Goal: Task Accomplishment & Management: Manage account settings

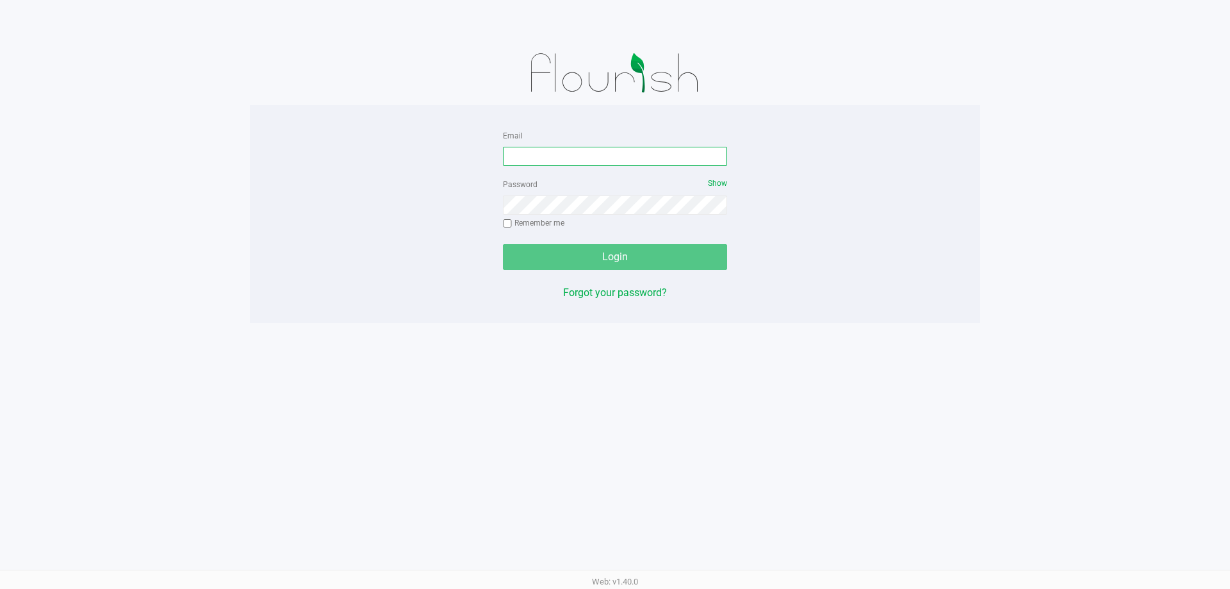
click at [613, 159] on input "Email" at bounding box center [615, 156] width 224 height 19
type input "cstutz@Liveparallel.com"
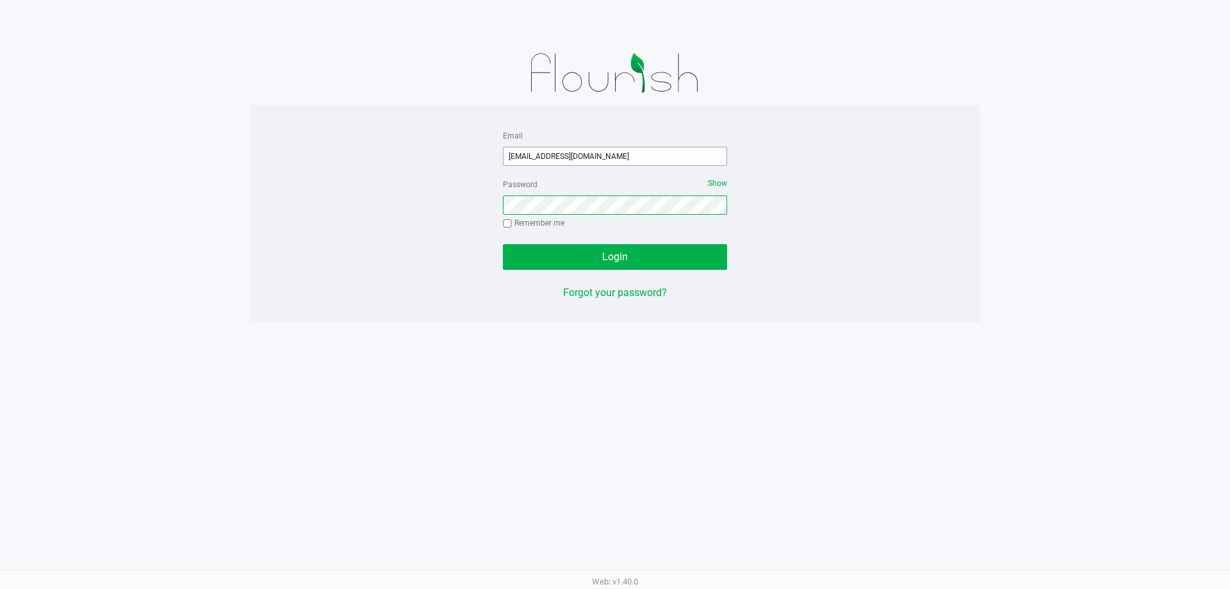
click at [503, 244] on button "Login" at bounding box center [615, 257] width 224 height 26
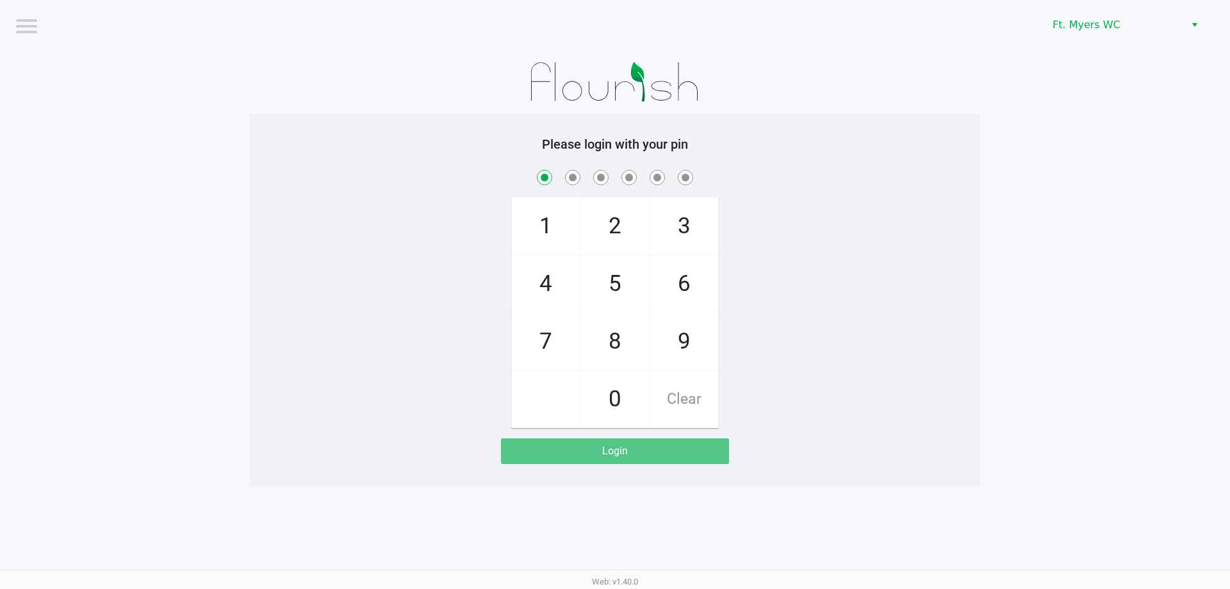
checkbox input "true"
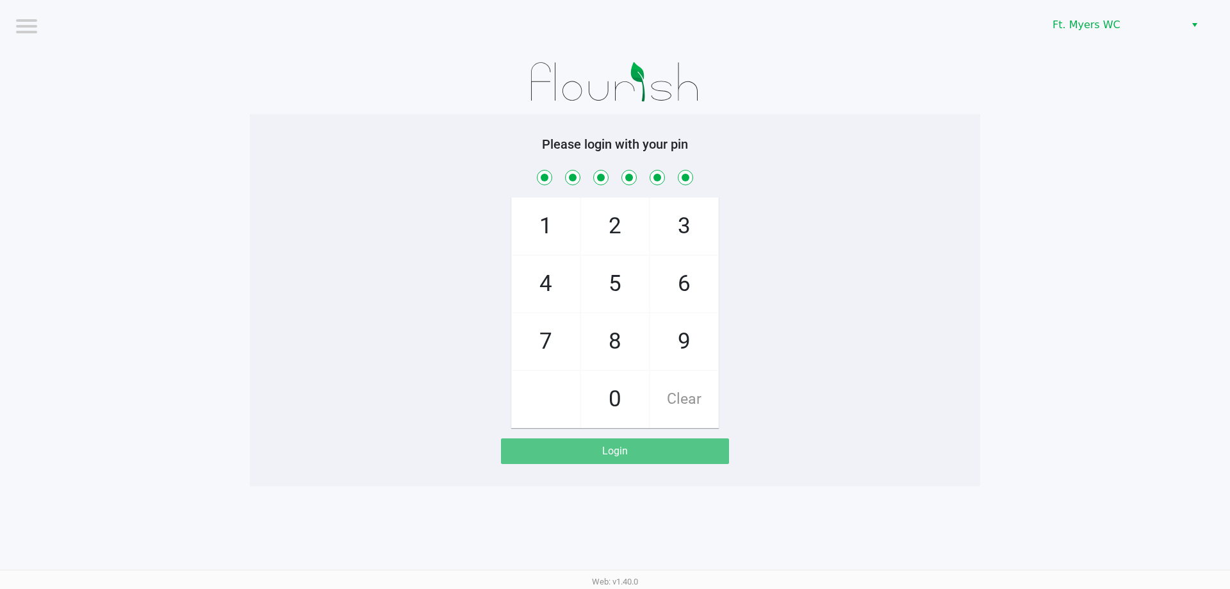
checkbox input "true"
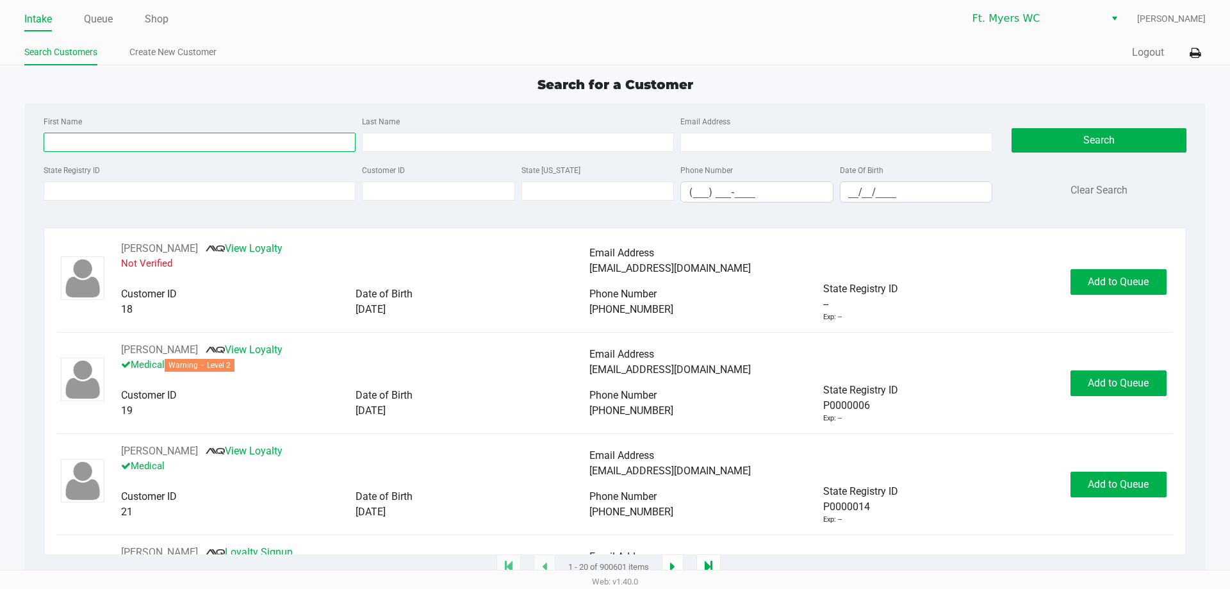
click at [193, 147] on input "First Name" at bounding box center [200, 142] width 312 height 19
type input "lisa"
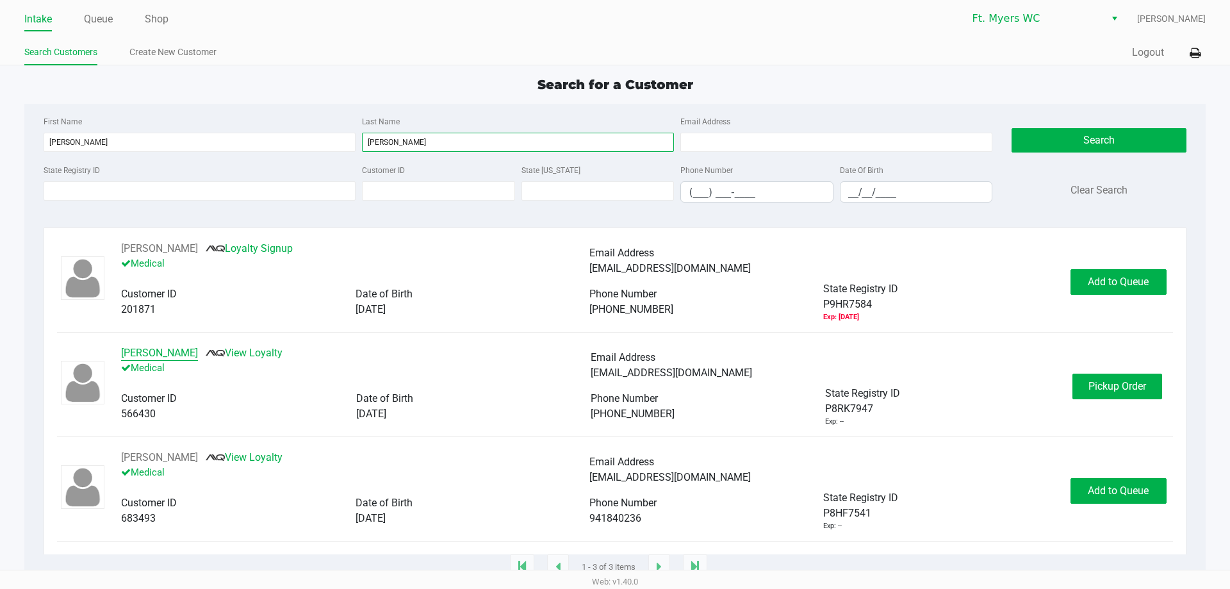
type input "larson"
click at [131, 349] on button "Lisa Larson" at bounding box center [159, 352] width 77 height 15
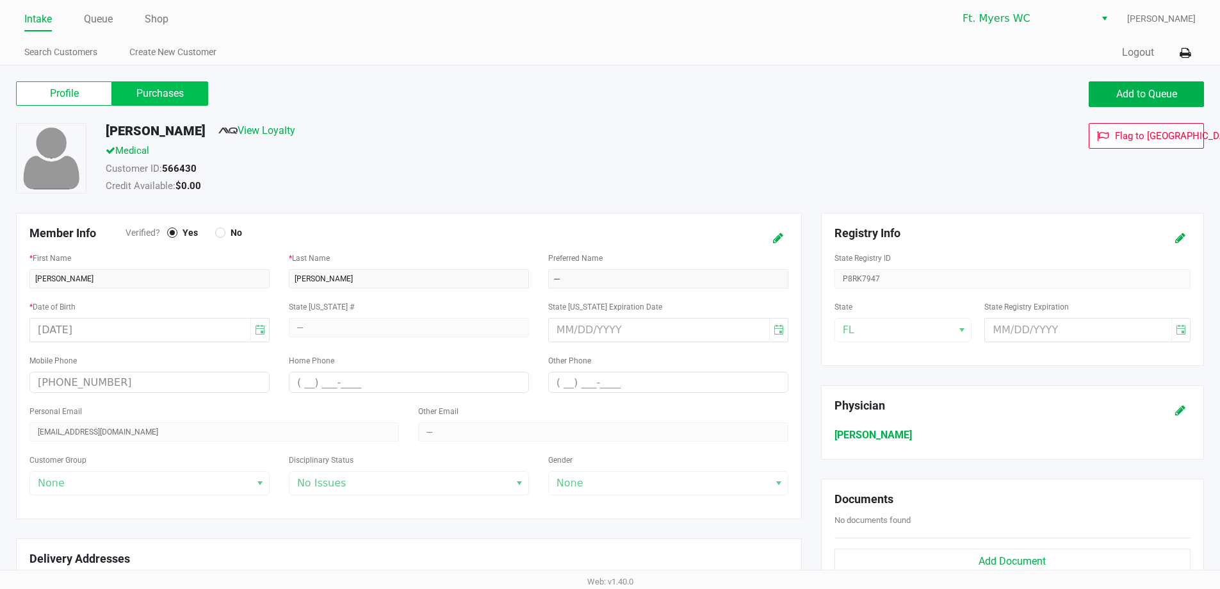
click at [179, 90] on label "Purchases" at bounding box center [160, 93] width 96 height 24
click at [0, 0] on 1 "Purchases" at bounding box center [0, 0] width 0 height 0
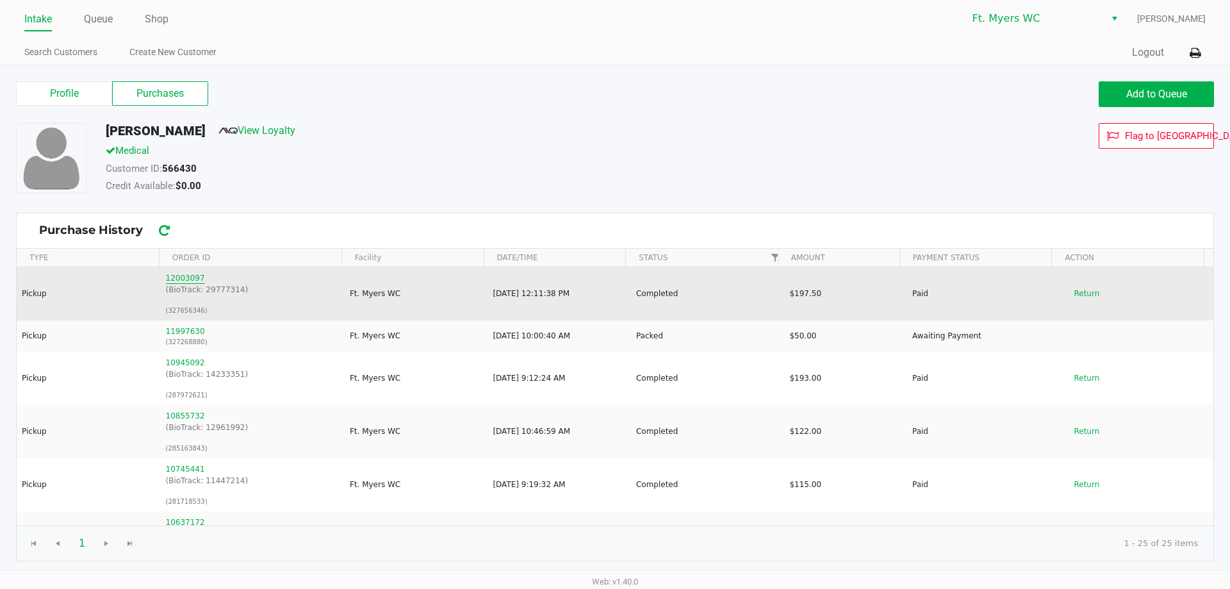
click at [177, 275] on button "12003097" at bounding box center [185, 278] width 39 height 12
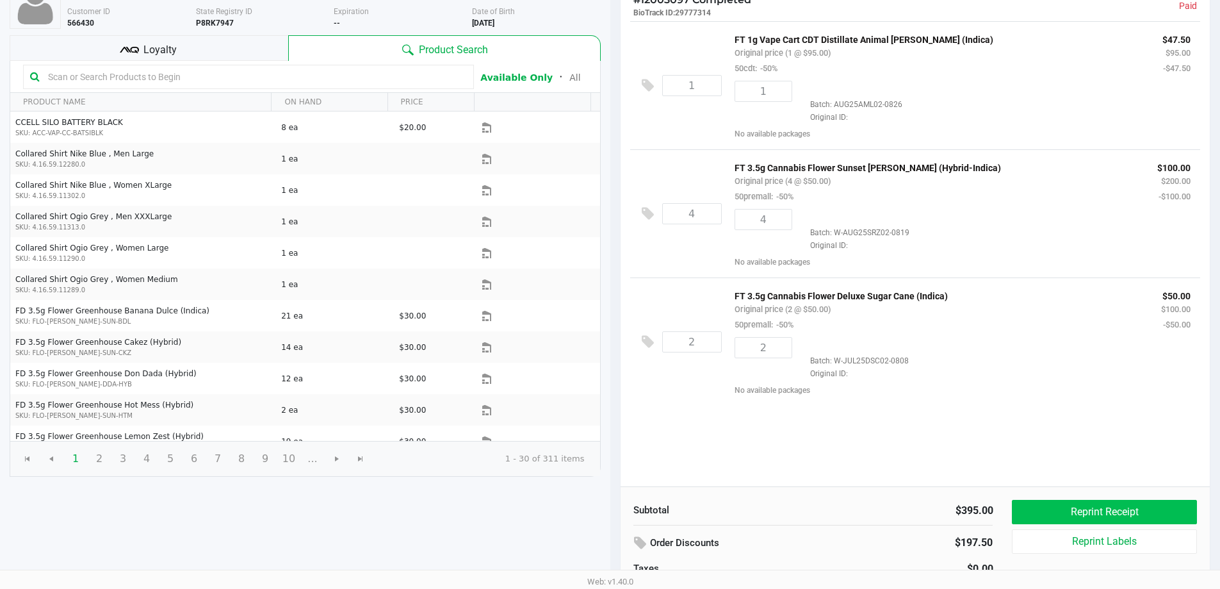
scroll to position [182, 0]
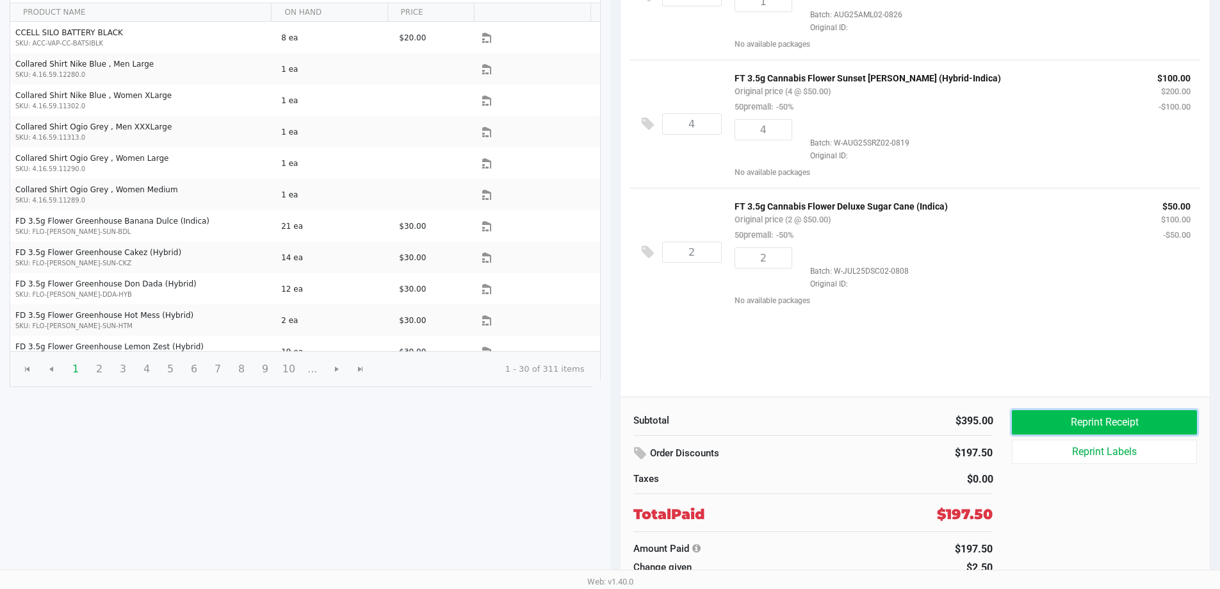
click at [613, 430] on button "Reprint Receipt" at bounding box center [1104, 422] width 184 height 24
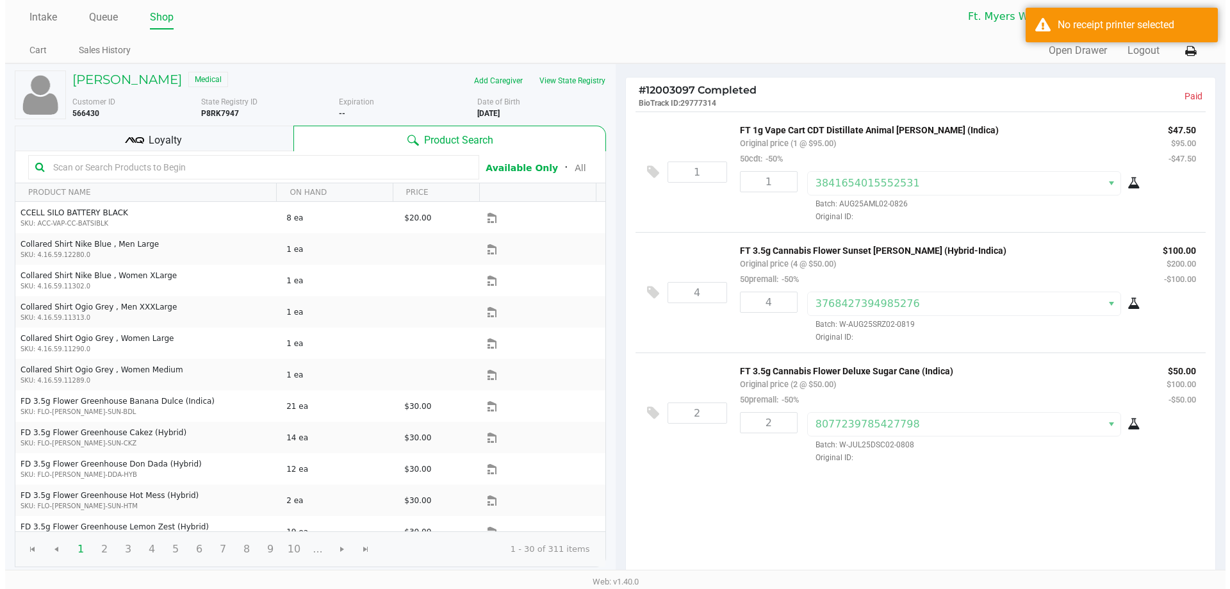
scroll to position [0, 0]
click at [613, 56] on icon at bounding box center [1185, 53] width 11 height 9
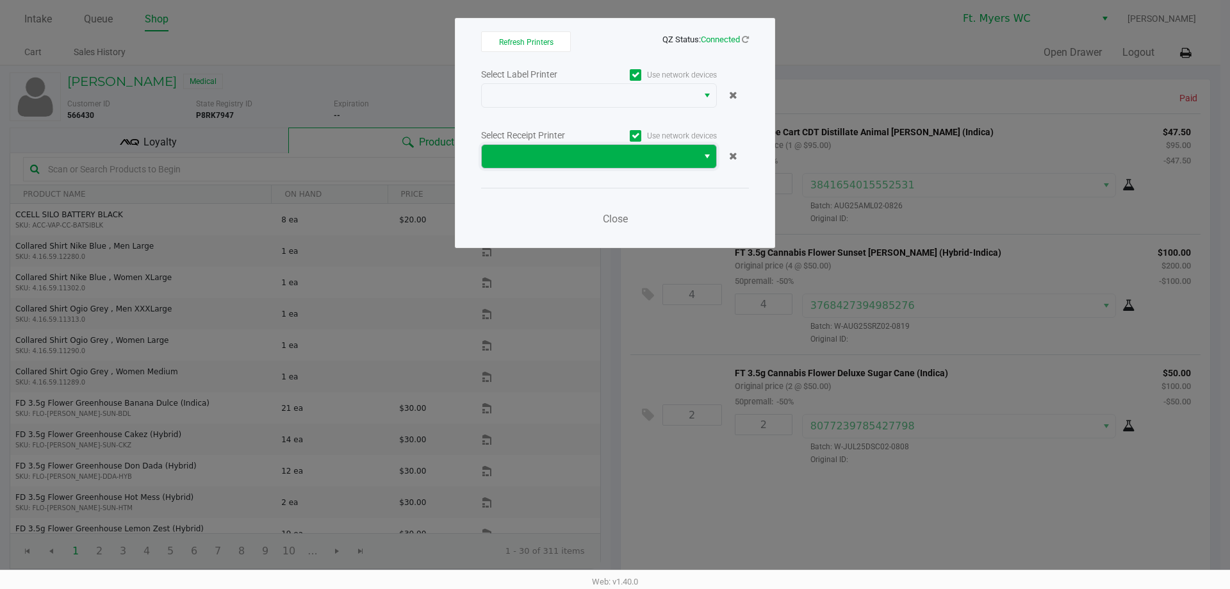
click at [613, 157] on span at bounding box center [589, 156] width 200 height 15
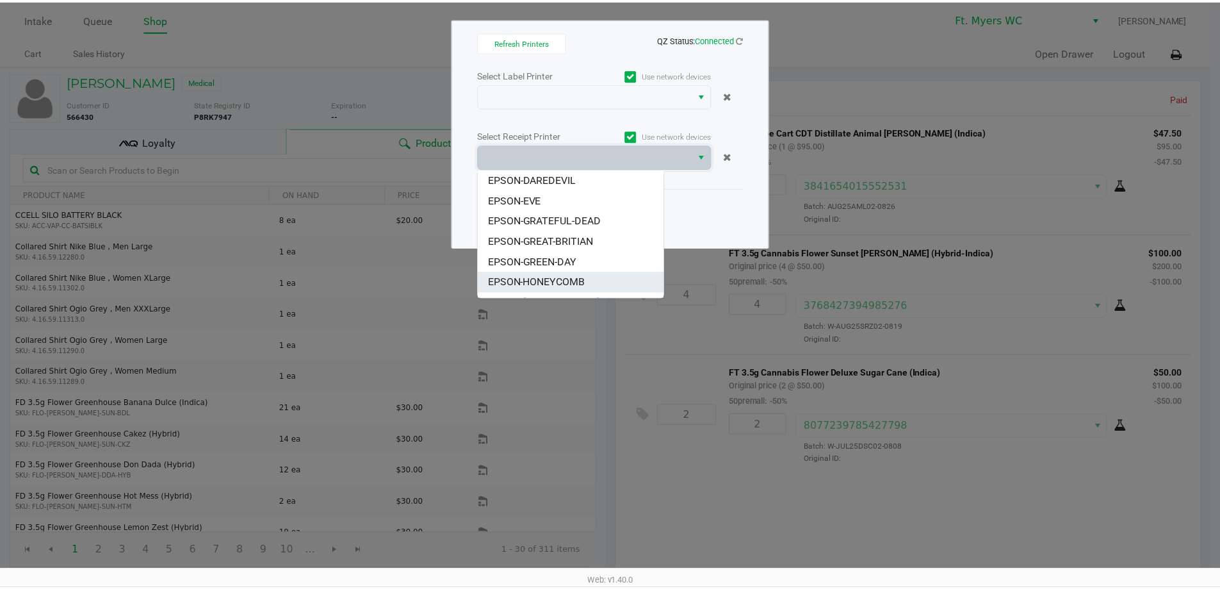
scroll to position [77, 0]
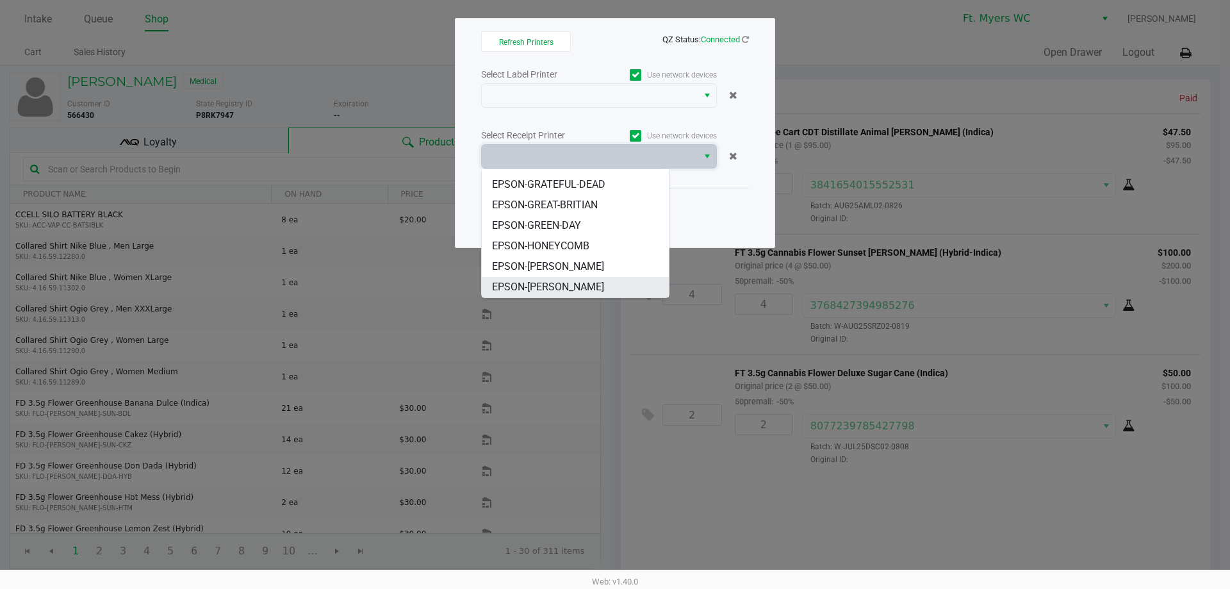
click at [589, 285] on span "EPSON-[PERSON_NAME]" at bounding box center [548, 286] width 112 height 15
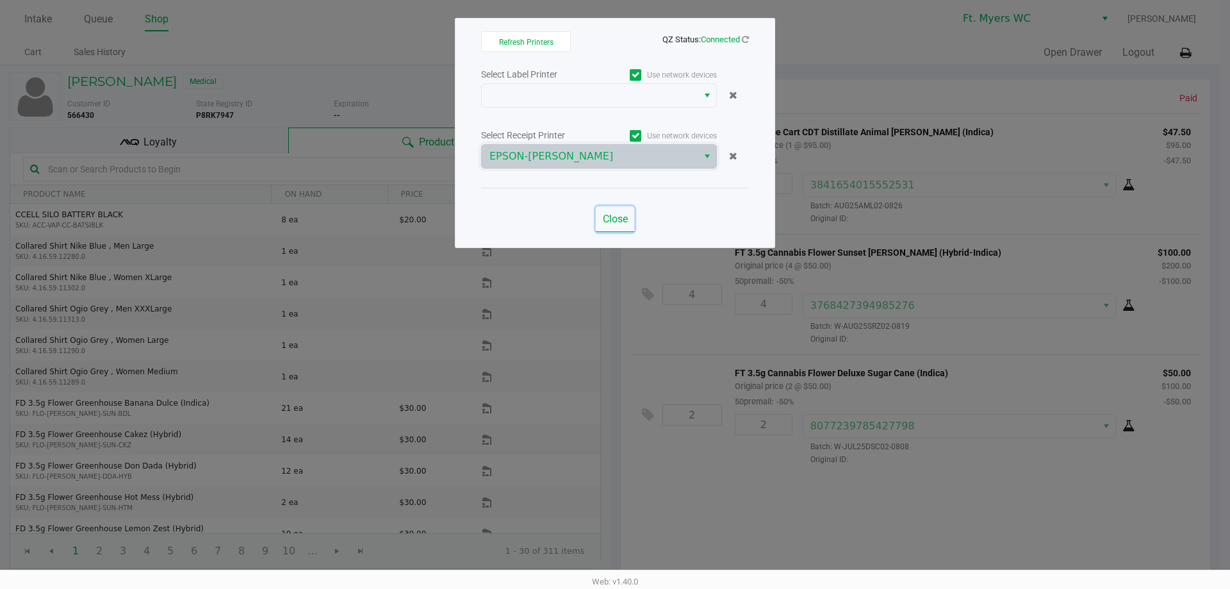
click at [613, 218] on span "Close" at bounding box center [615, 219] width 25 height 12
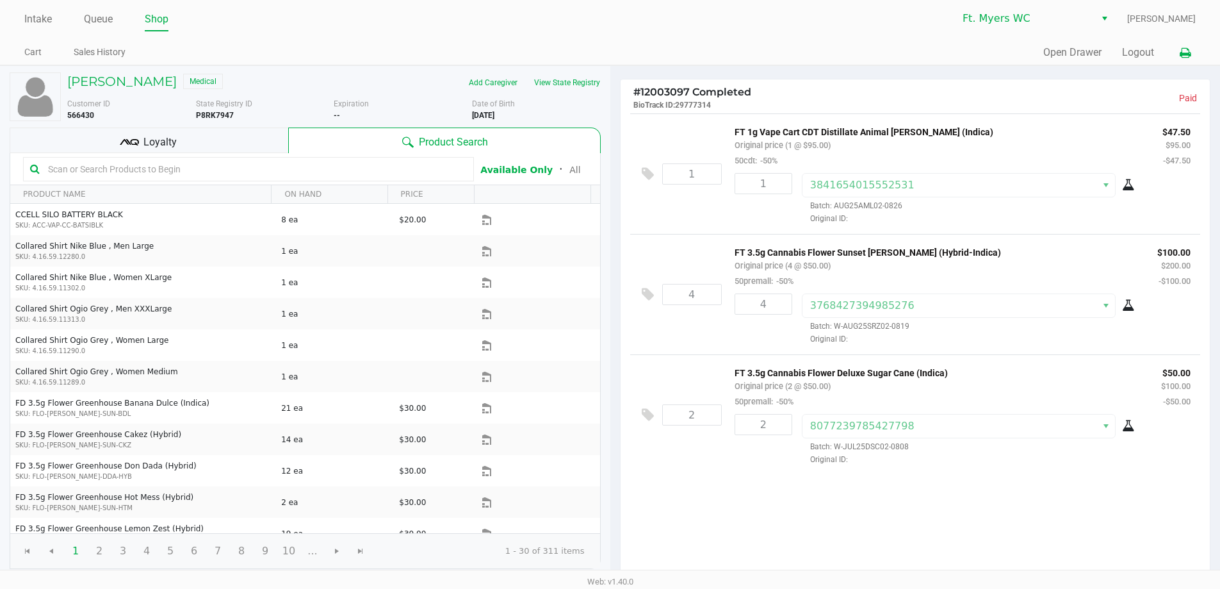
scroll to position [182, 0]
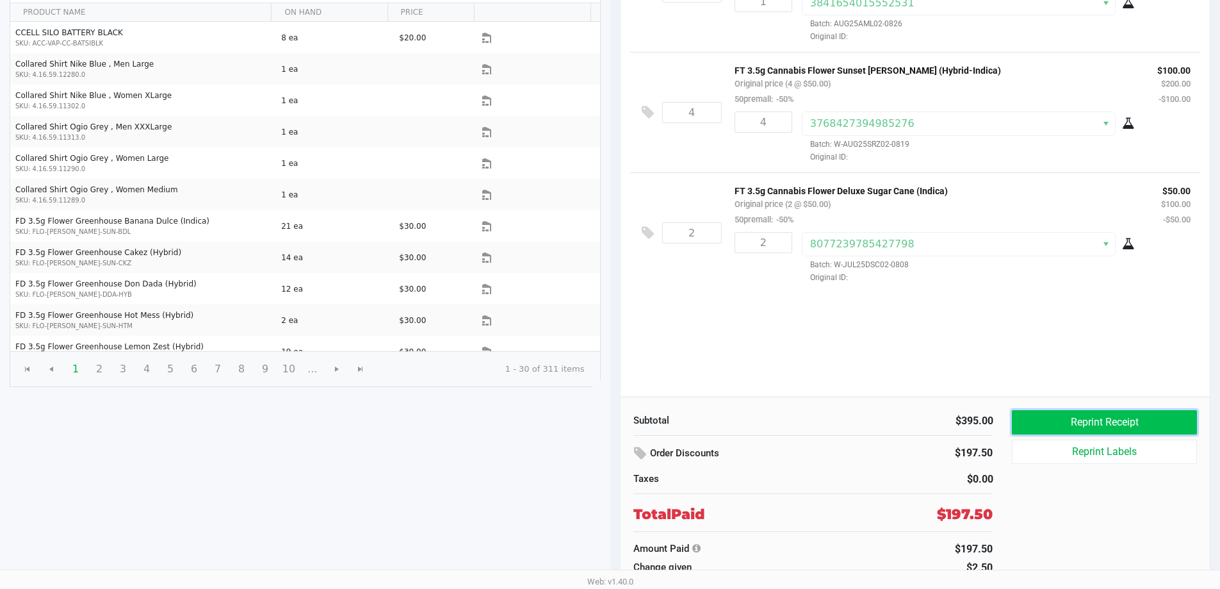
click at [613, 420] on button "Reprint Receipt" at bounding box center [1104, 422] width 184 height 24
click at [613, 425] on button "Reprint Receipt" at bounding box center [1104, 422] width 184 height 24
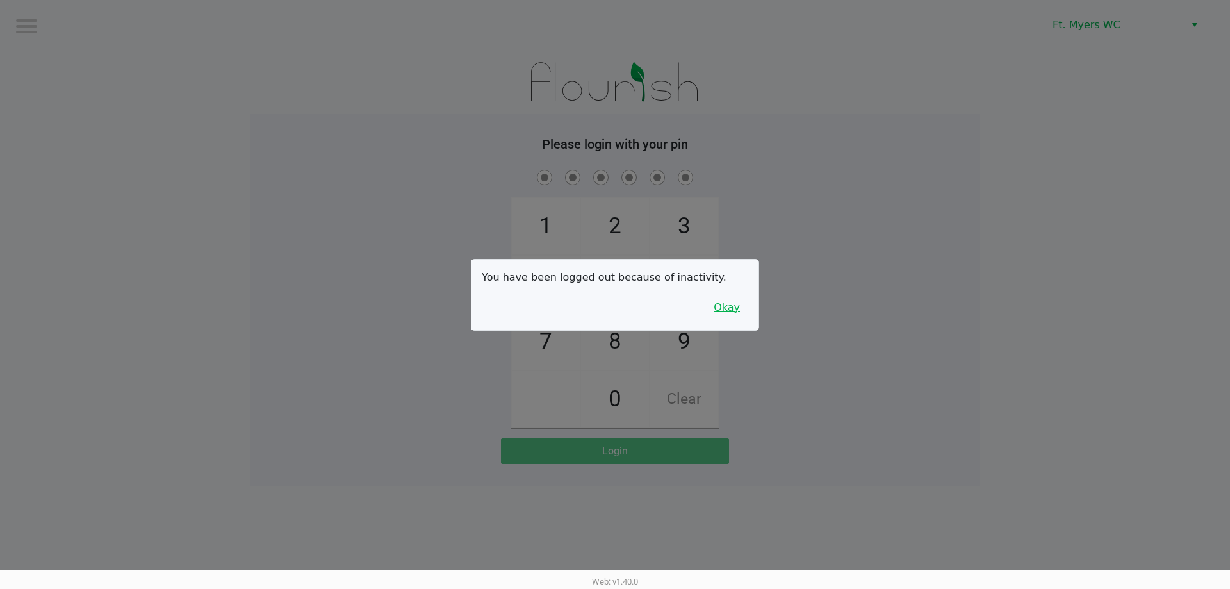
click at [613, 306] on button "Okay" at bounding box center [726, 307] width 43 height 24
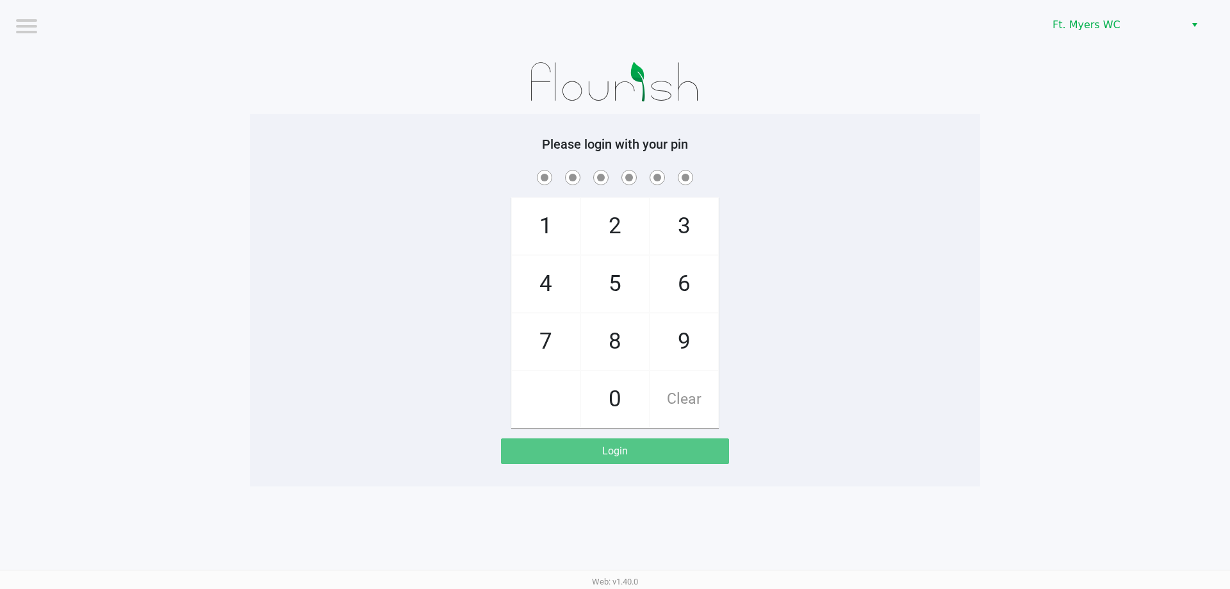
drag, startPoint x: 743, startPoint y: 260, endPoint x: 566, endPoint y: 90, distance: 245.5
click at [613, 179] on div "1 4 7 2 5 8 0 3 6 9 Clear" at bounding box center [615, 297] width 730 height 261
checkbox input "true"
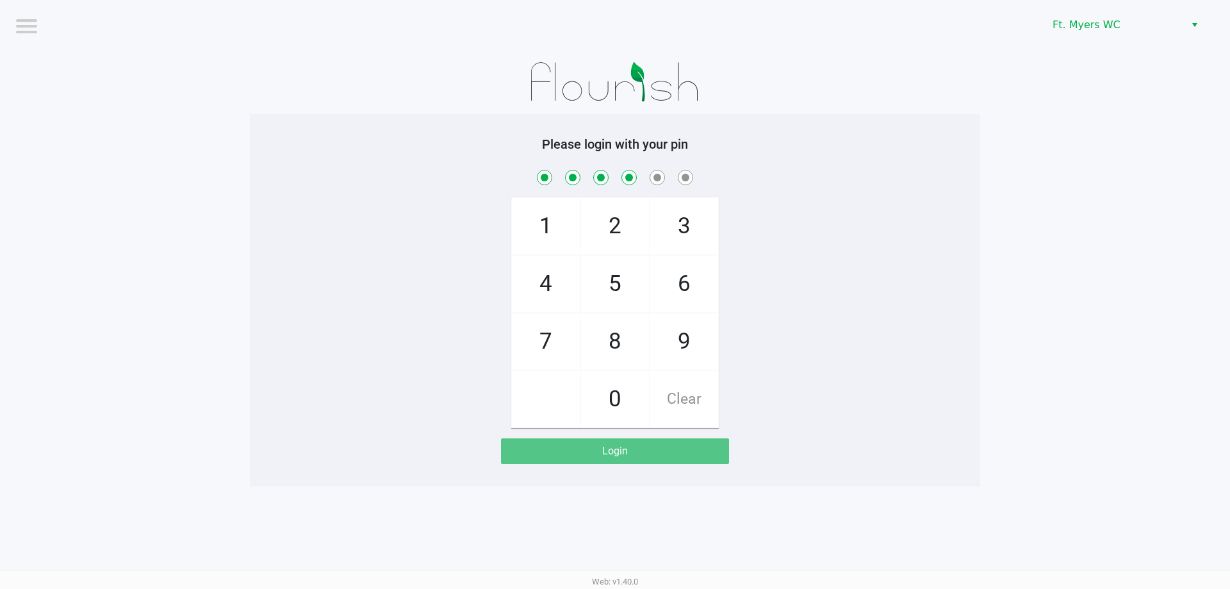
checkbox input "true"
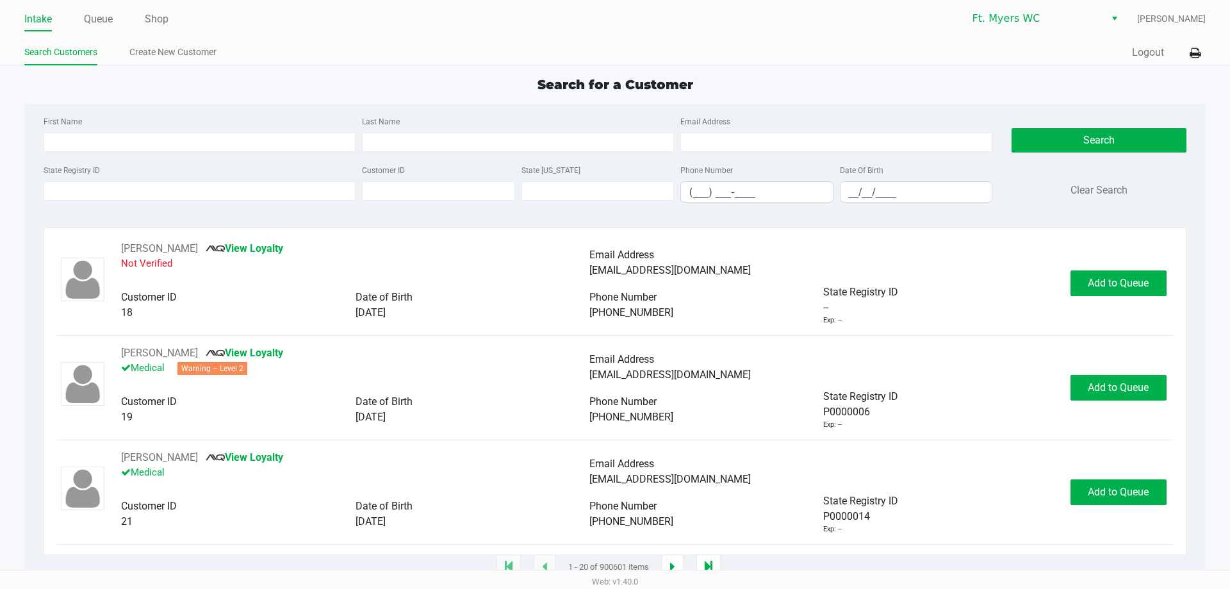
click at [613, 89] on div "Search for a Customer" at bounding box center [615, 84] width 1200 height 19
click at [111, 22] on link "Queue" at bounding box center [98, 19] width 29 height 18
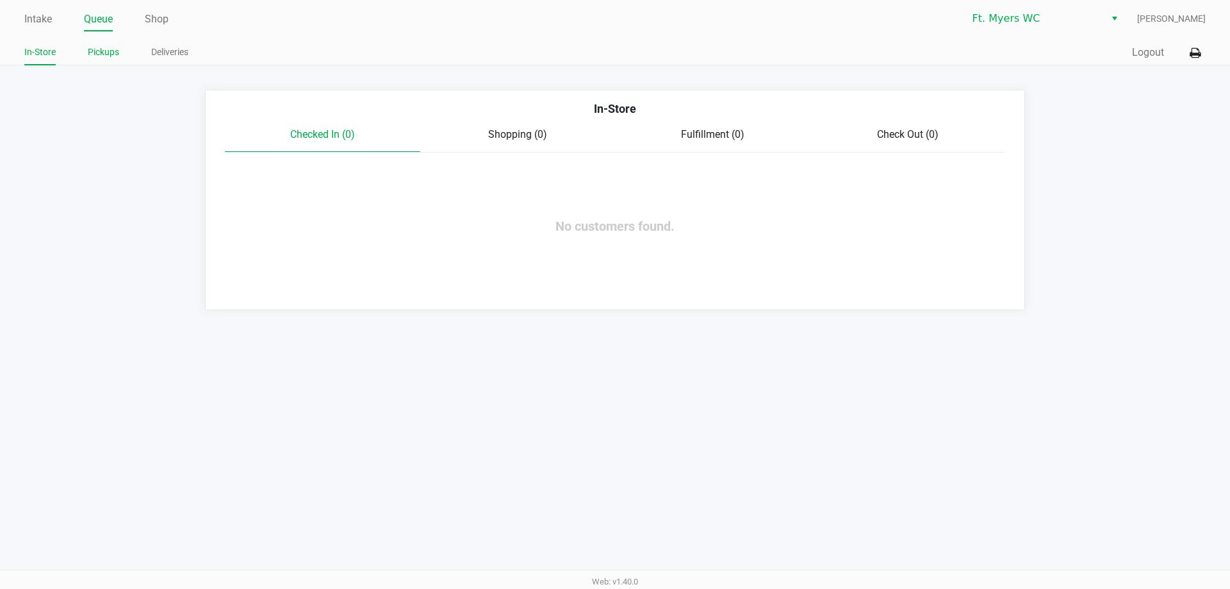
click at [99, 56] on link "Pickups" at bounding box center [103, 52] width 31 height 16
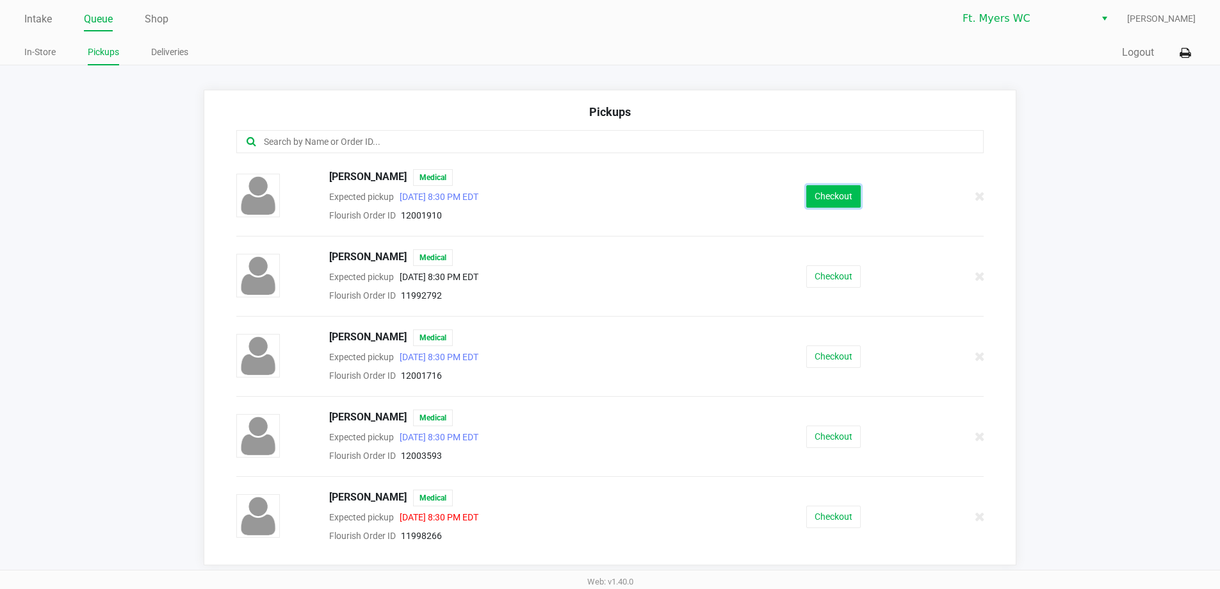
click at [613, 188] on button "Checkout" at bounding box center [833, 196] width 54 height 22
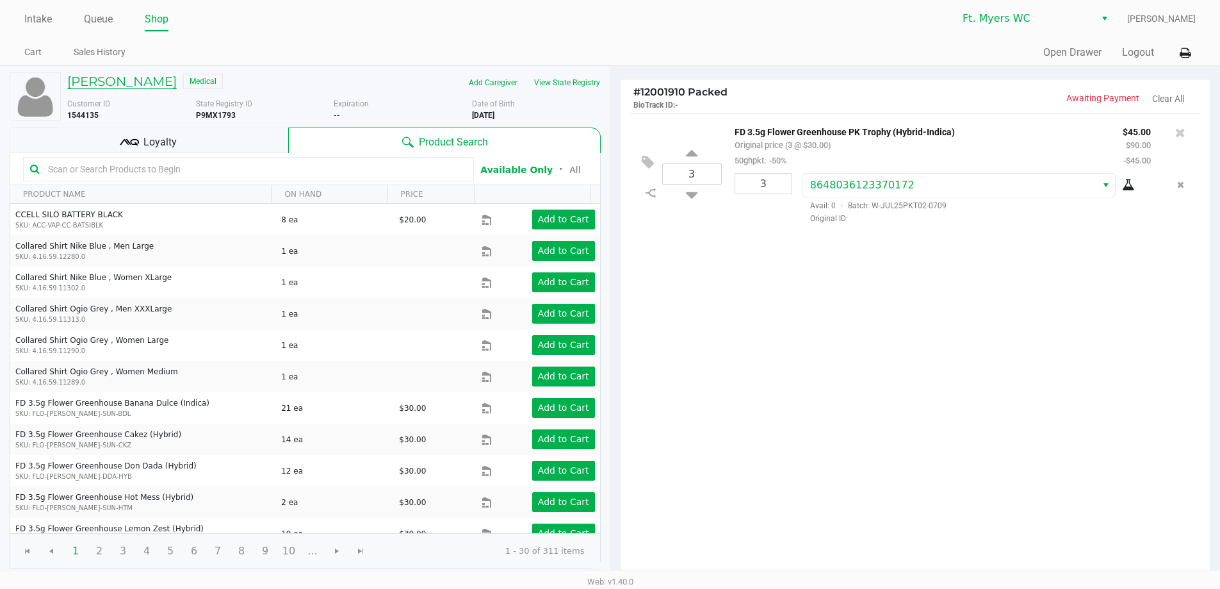
click at [113, 75] on h5 "Andrew Nelson" at bounding box center [122, 81] width 110 height 15
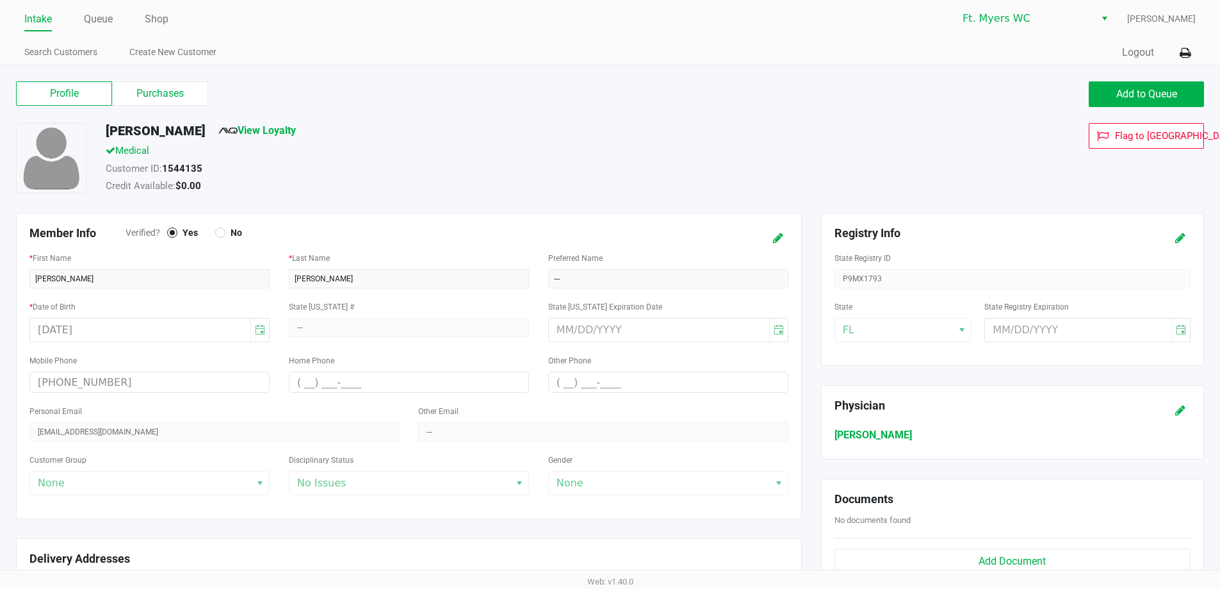
click at [44, 15] on link "Intake" at bounding box center [38, 19] width 28 height 18
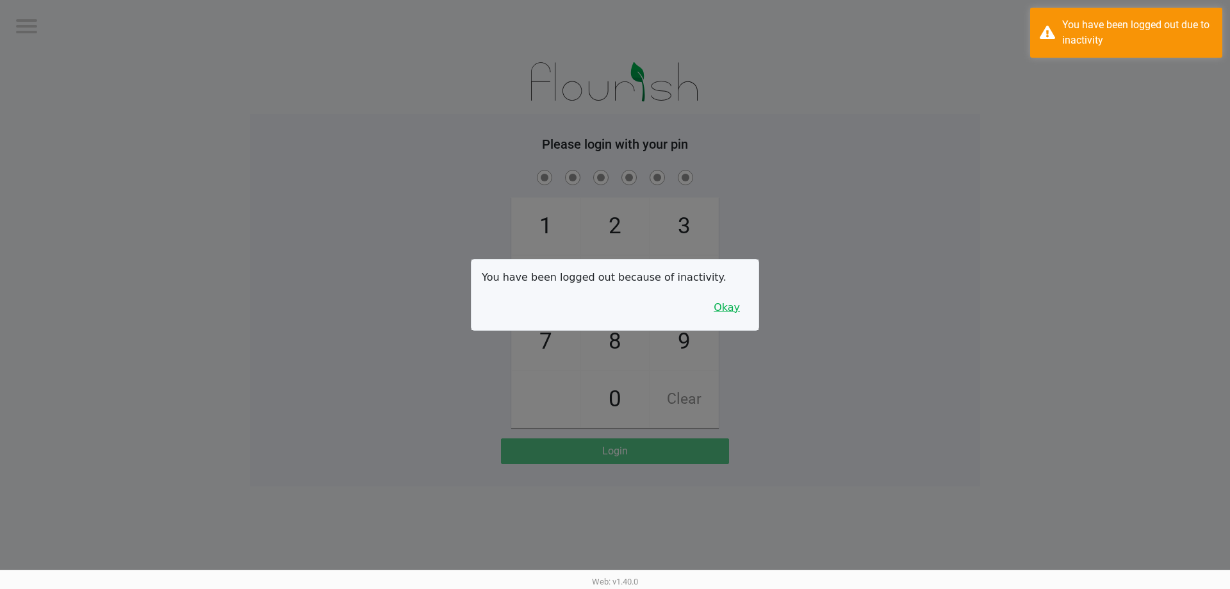
click at [613, 313] on button "Okay" at bounding box center [726, 307] width 43 height 24
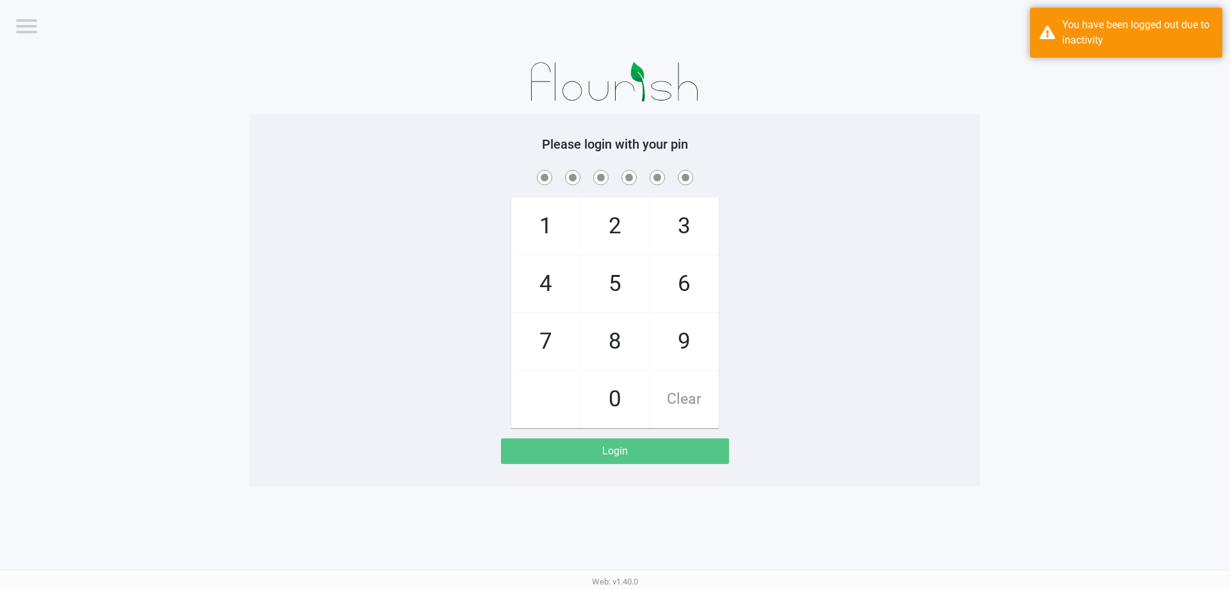
click at [613, 272] on div "1 4 7 2 5 8 0 3 6 9 Clear" at bounding box center [615, 297] width 730 height 261
checkbox input "true"
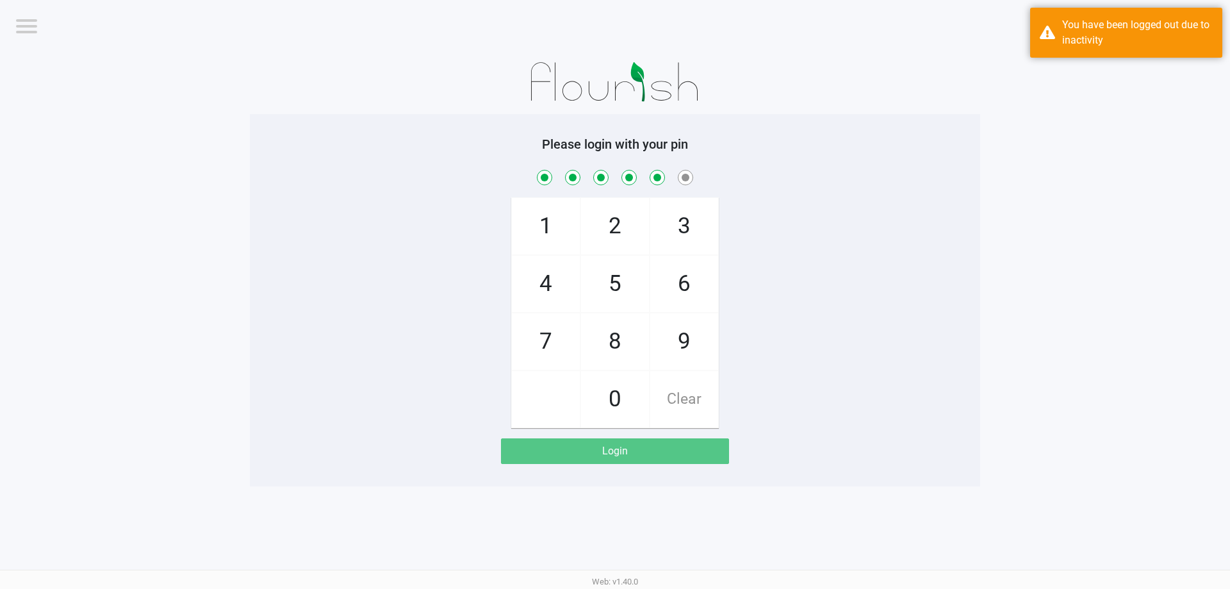
checkbox input "true"
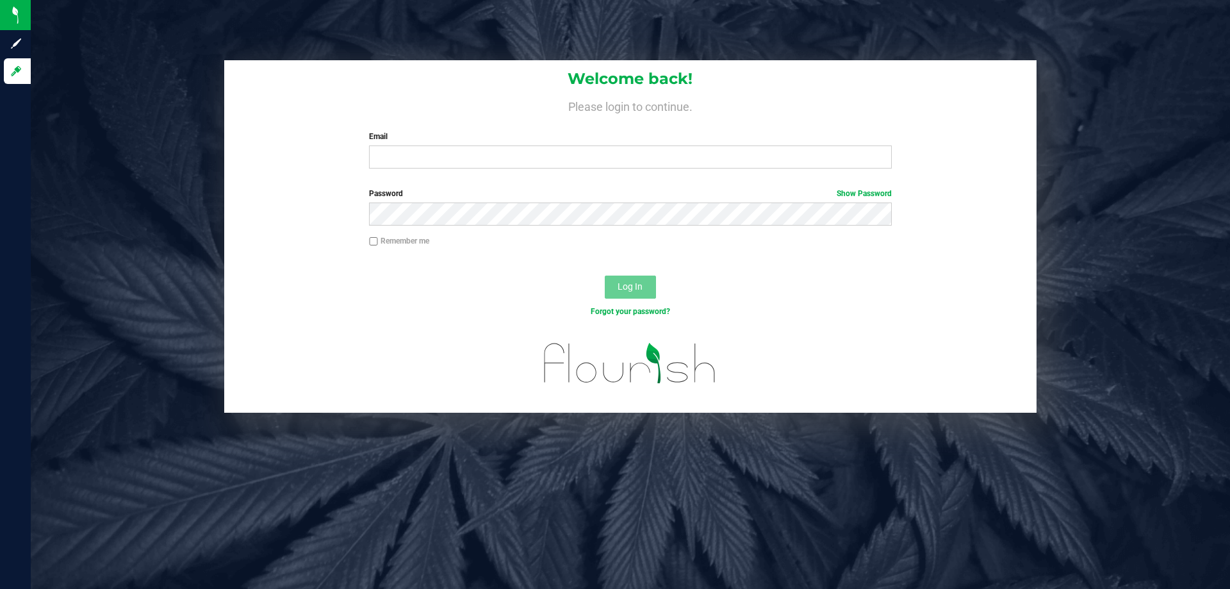
click at [527, 145] on div "Email Required Please format your email correctly." at bounding box center [629, 150] width 541 height 38
click at [517, 161] on input "Email" at bounding box center [630, 156] width 522 height 23
type input "[EMAIL_ADDRESS][DOMAIN_NAME]"
click at [605, 275] on button "Log In" at bounding box center [630, 286] width 51 height 23
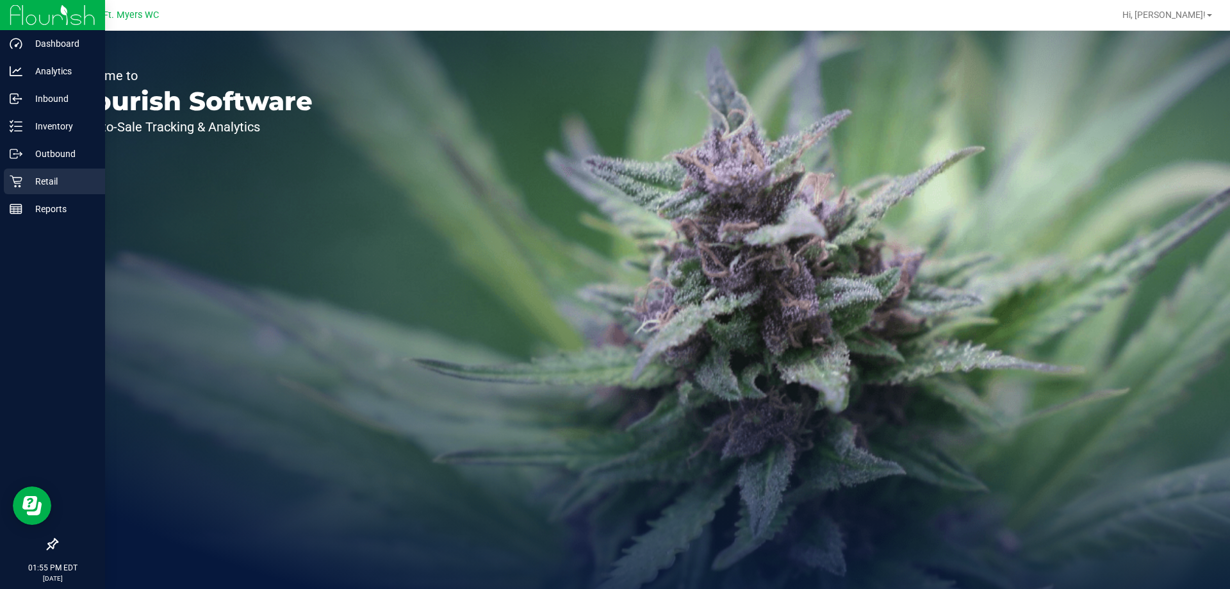
click at [14, 186] on icon at bounding box center [16, 181] width 13 height 13
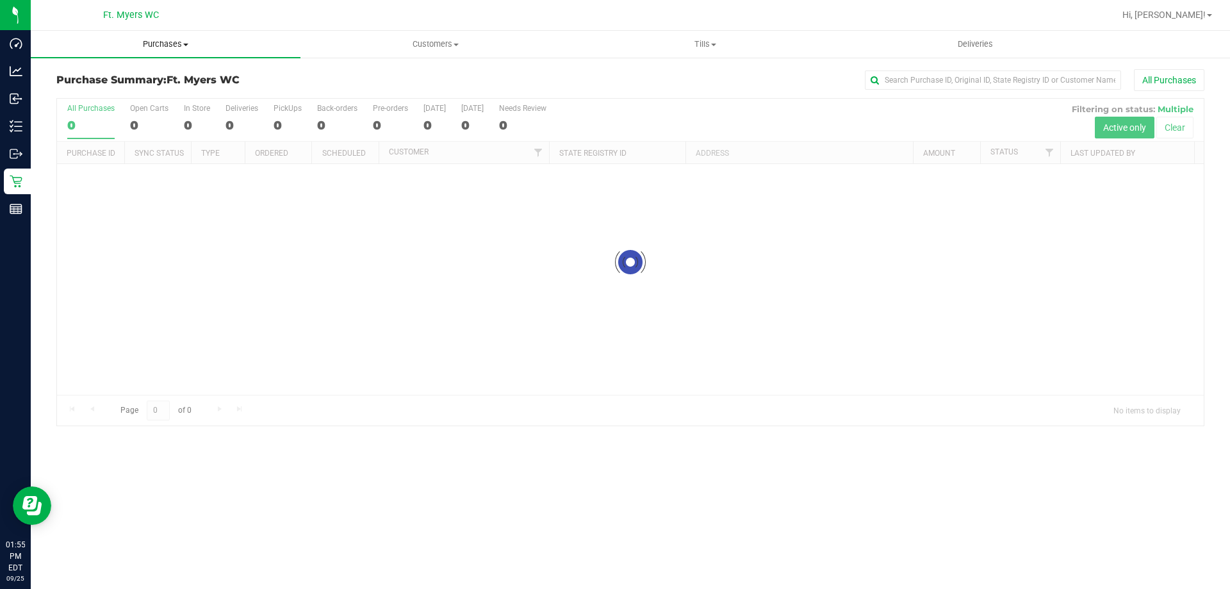
click at [169, 47] on span "Purchases" at bounding box center [166, 44] width 270 height 12
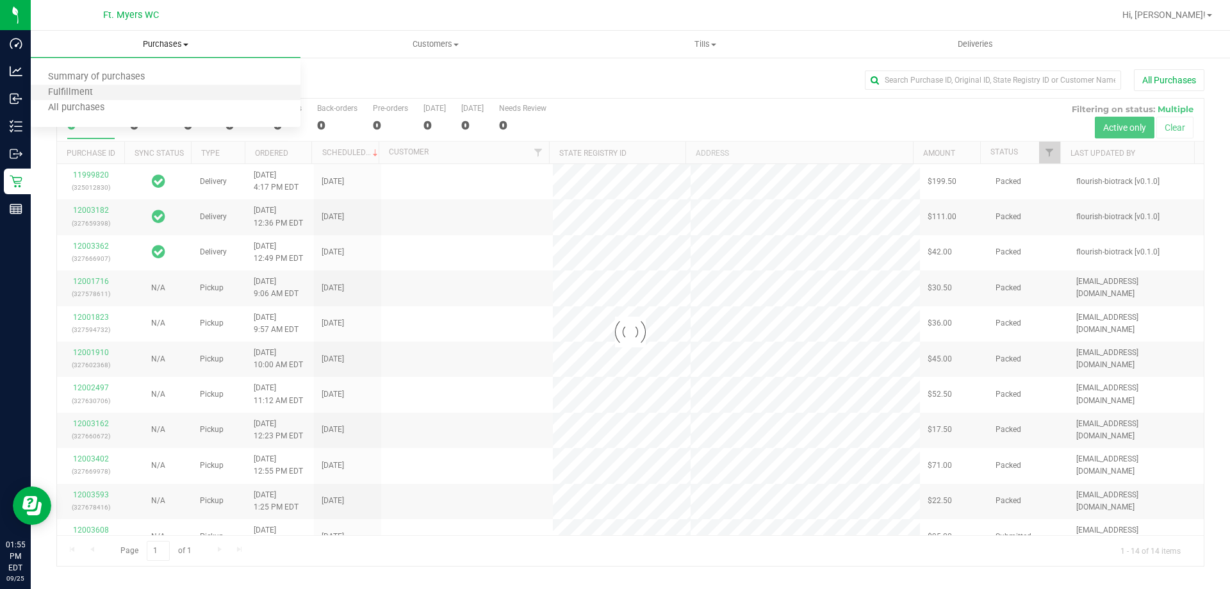
click at [151, 92] on li "Fulfillment" at bounding box center [166, 92] width 270 height 15
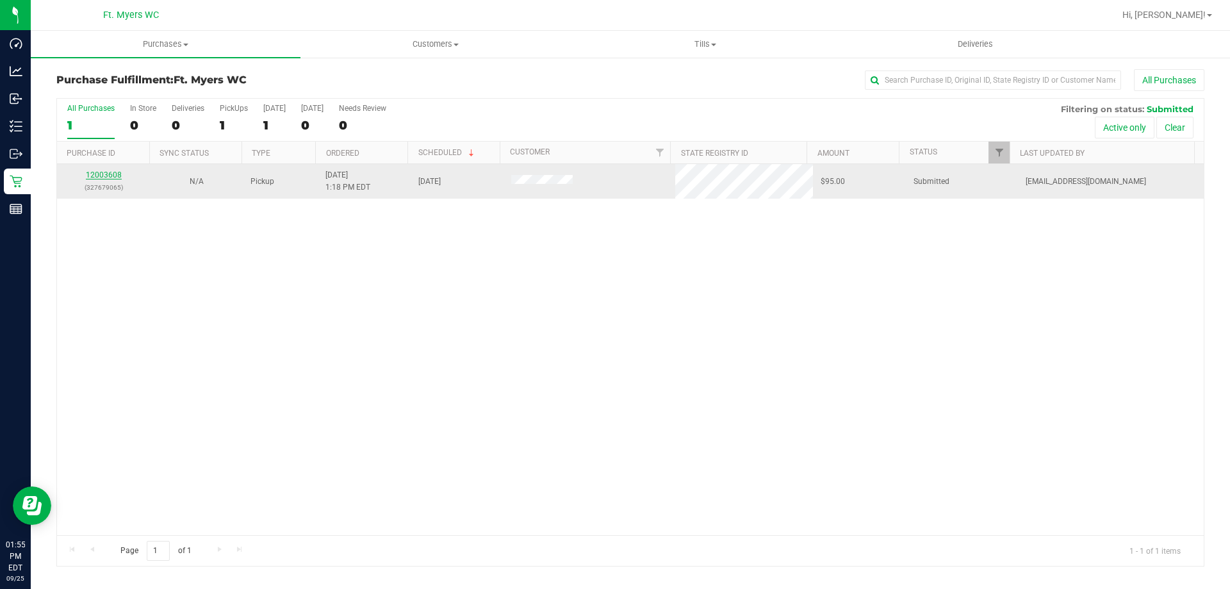
click at [92, 176] on link "12003608" at bounding box center [104, 174] width 36 height 9
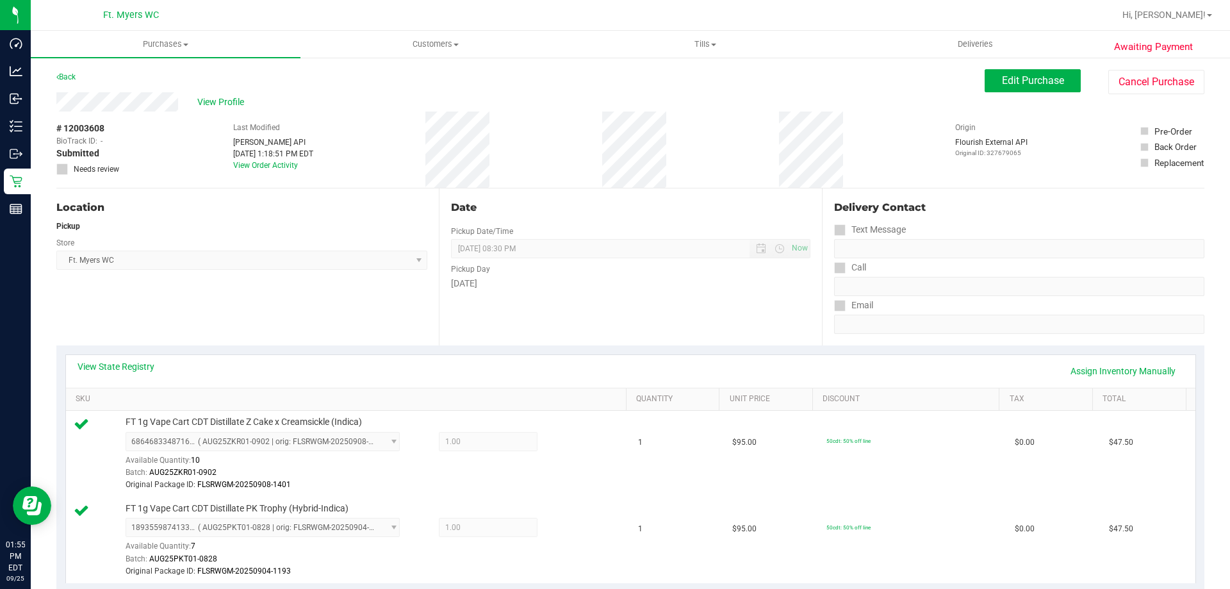
scroll to position [384, 0]
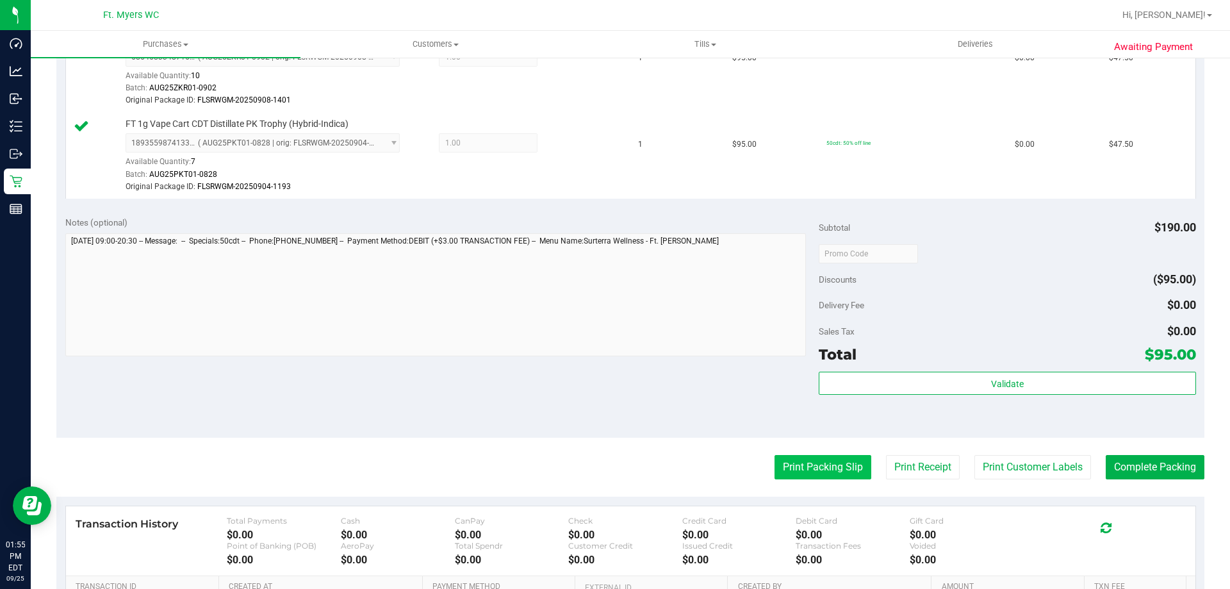
click at [849, 461] on button "Print Packing Slip" at bounding box center [822, 467] width 97 height 24
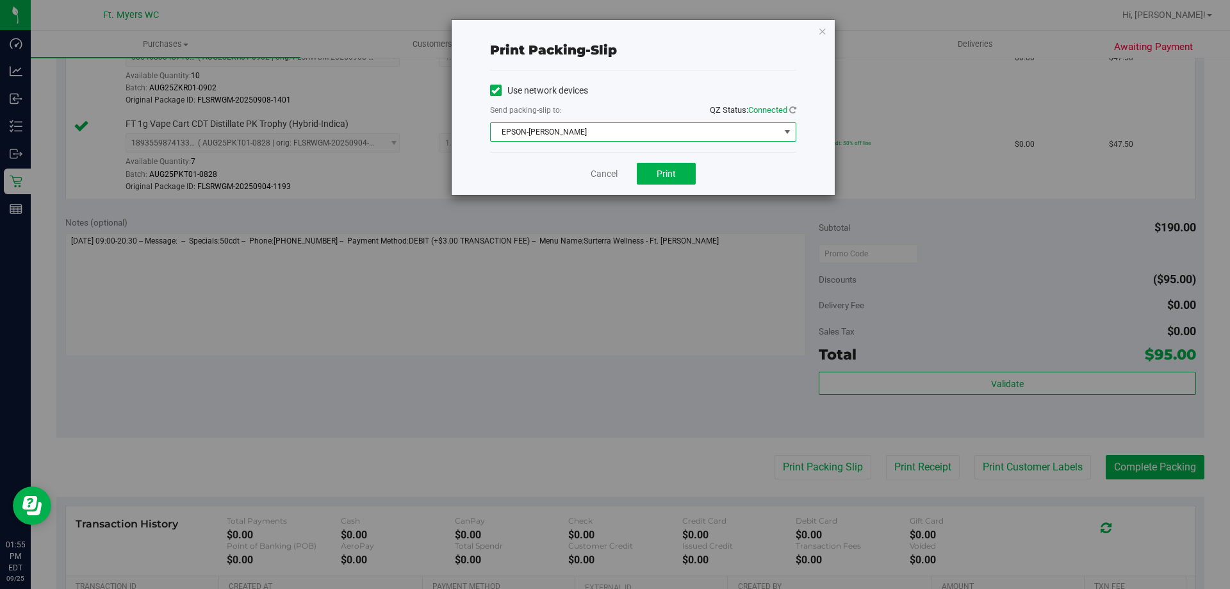
click at [678, 135] on span "EPSON-[PERSON_NAME]" at bounding box center [635, 132] width 289 height 18
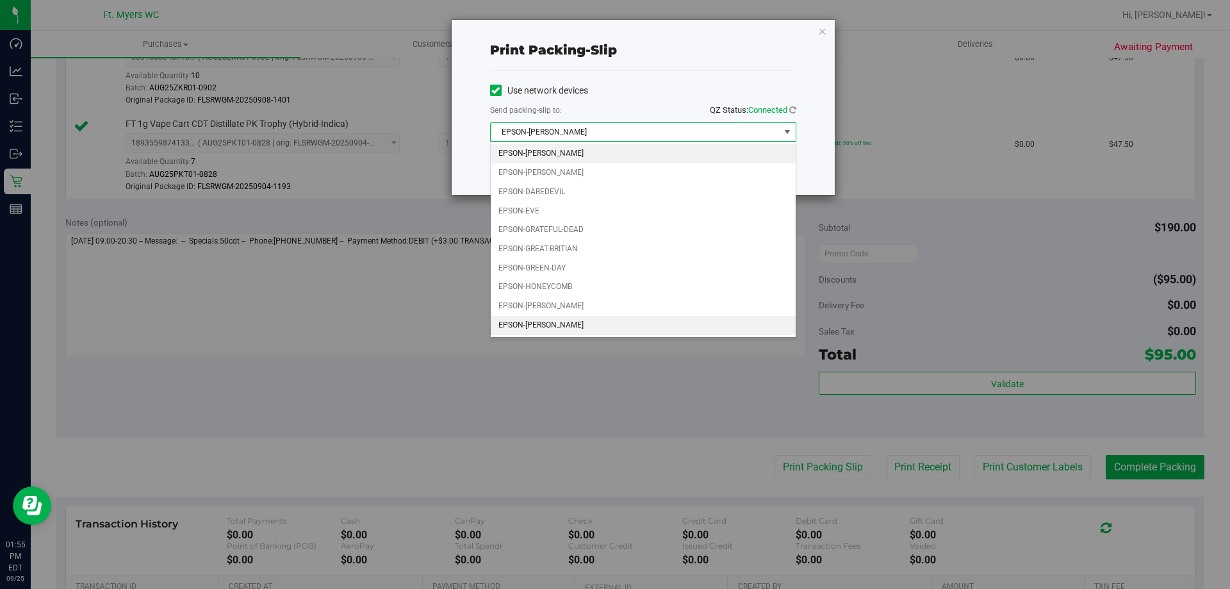
click at [580, 323] on li "EPSON-[PERSON_NAME]" at bounding box center [643, 325] width 305 height 19
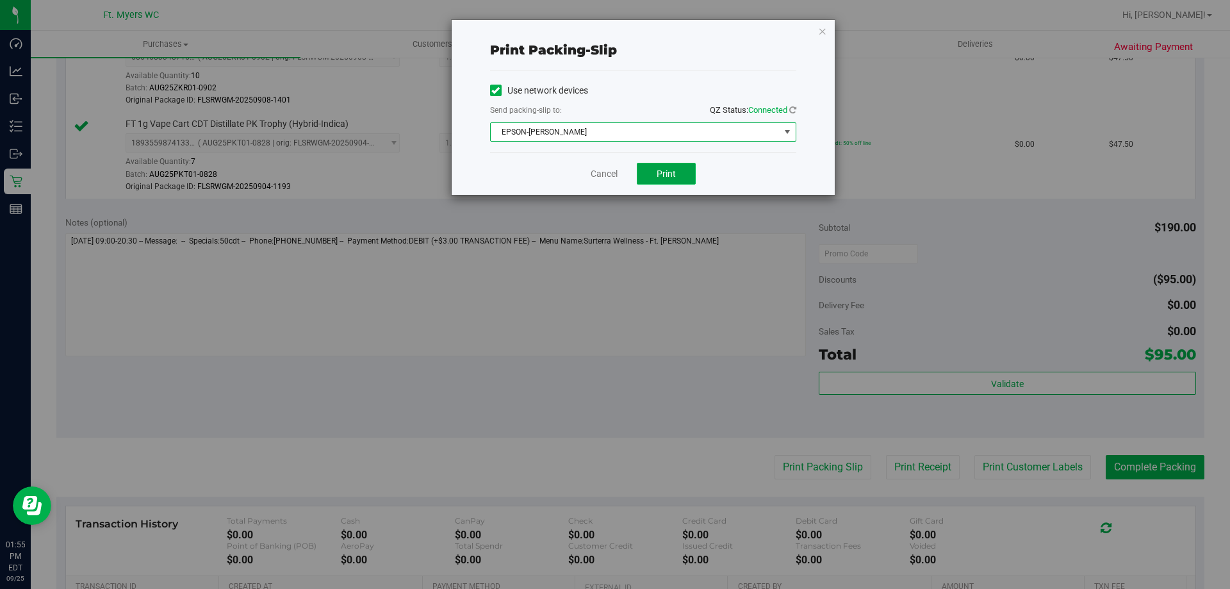
click at [678, 175] on button "Print" at bounding box center [666, 174] width 59 height 22
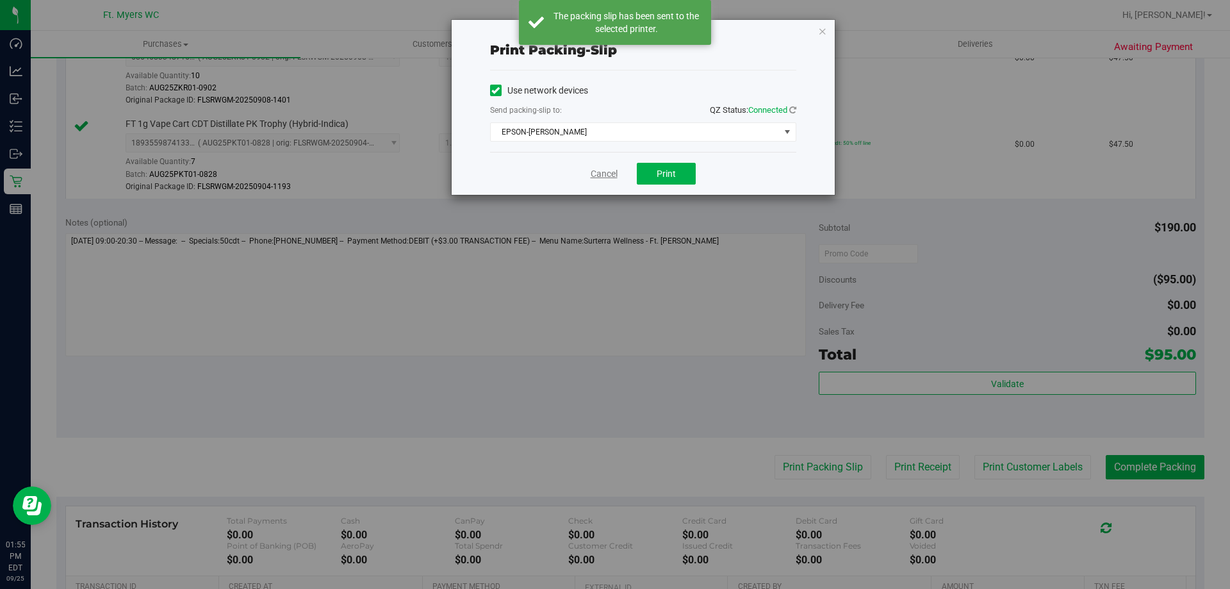
click at [601, 176] on link "Cancel" at bounding box center [604, 173] width 27 height 13
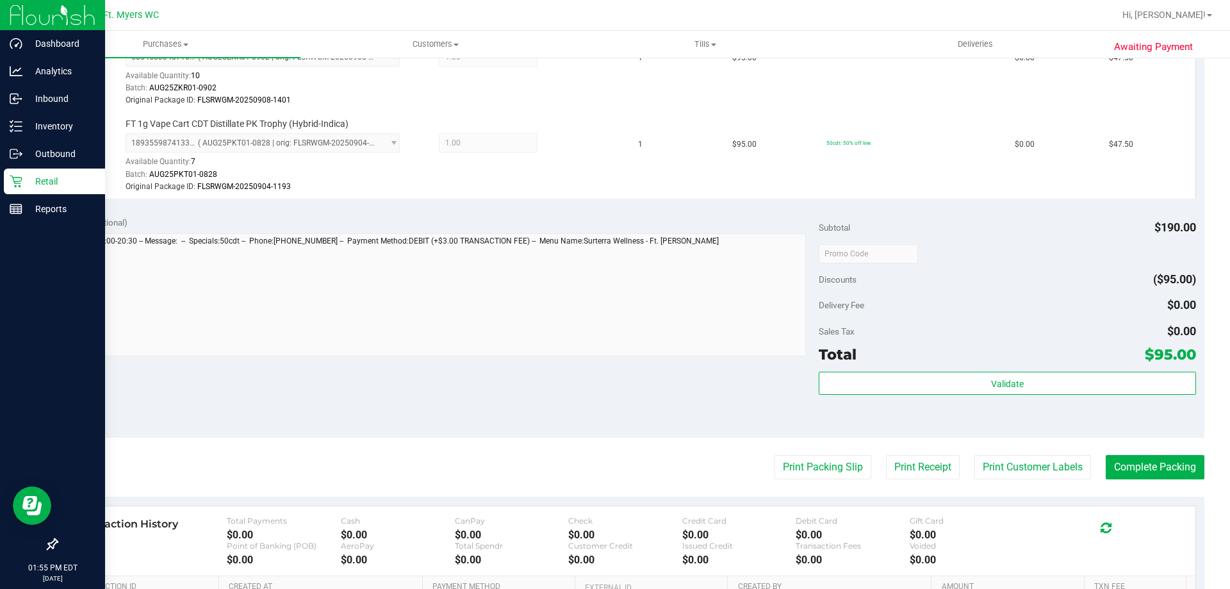
click at [19, 192] on div "Retail" at bounding box center [54, 181] width 101 height 26
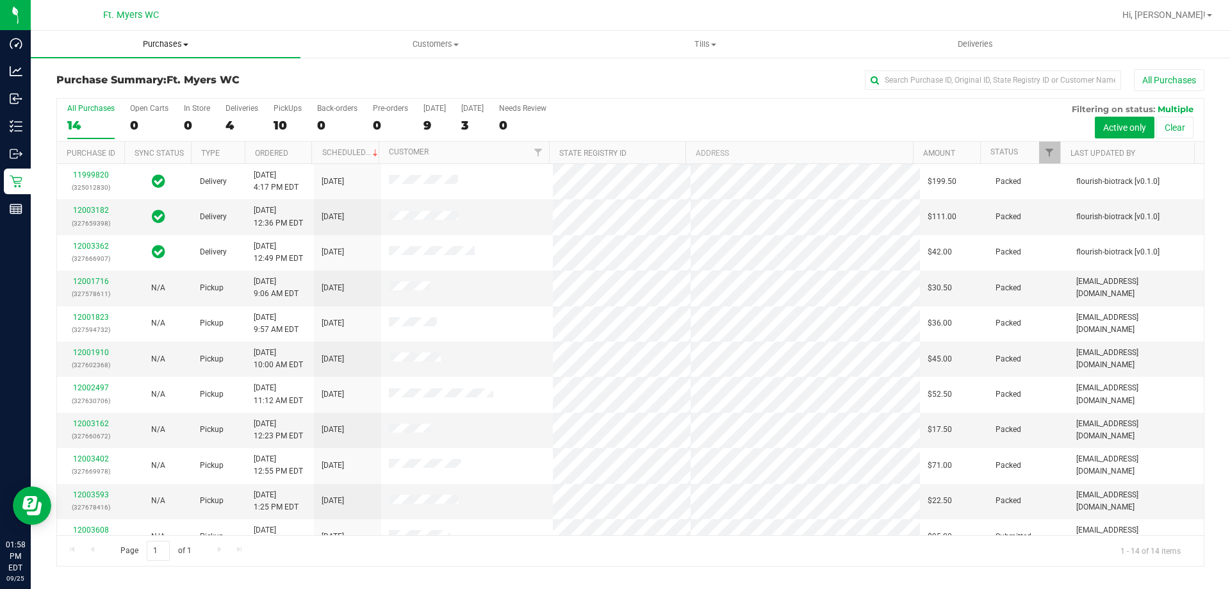
click at [203, 52] on uib-tab-heading "Purchases Summary of purchases Fulfillment All purchases" at bounding box center [166, 44] width 270 height 27
click at [190, 91] on li "Fulfillment" at bounding box center [166, 92] width 270 height 15
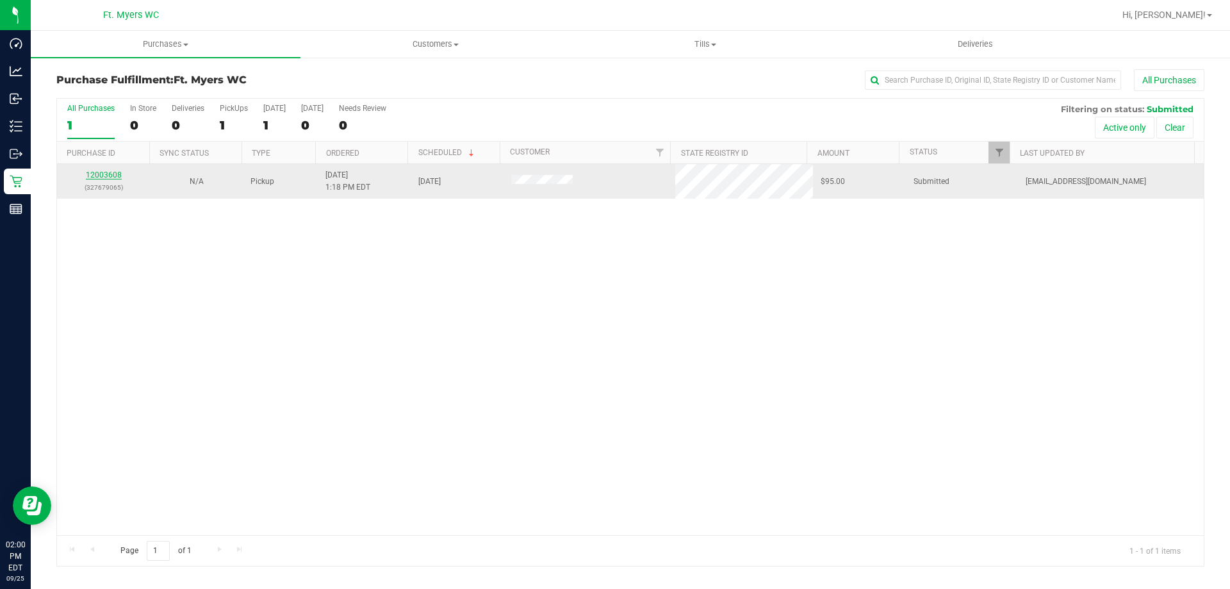
click at [104, 173] on link "12003608" at bounding box center [104, 174] width 36 height 9
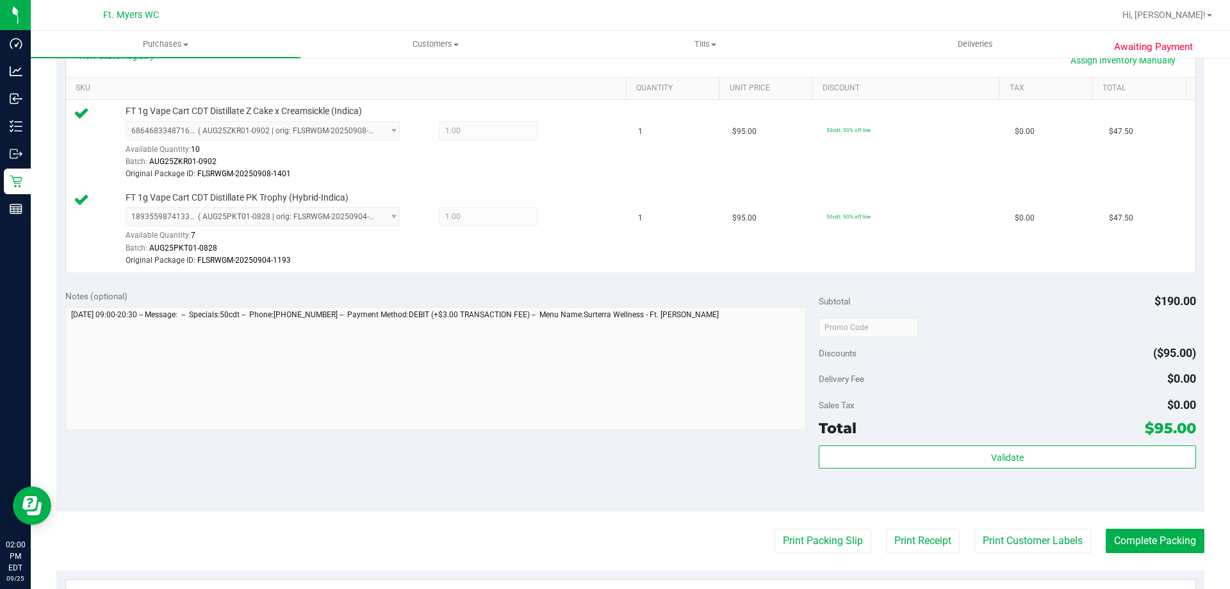
scroll to position [384, 0]
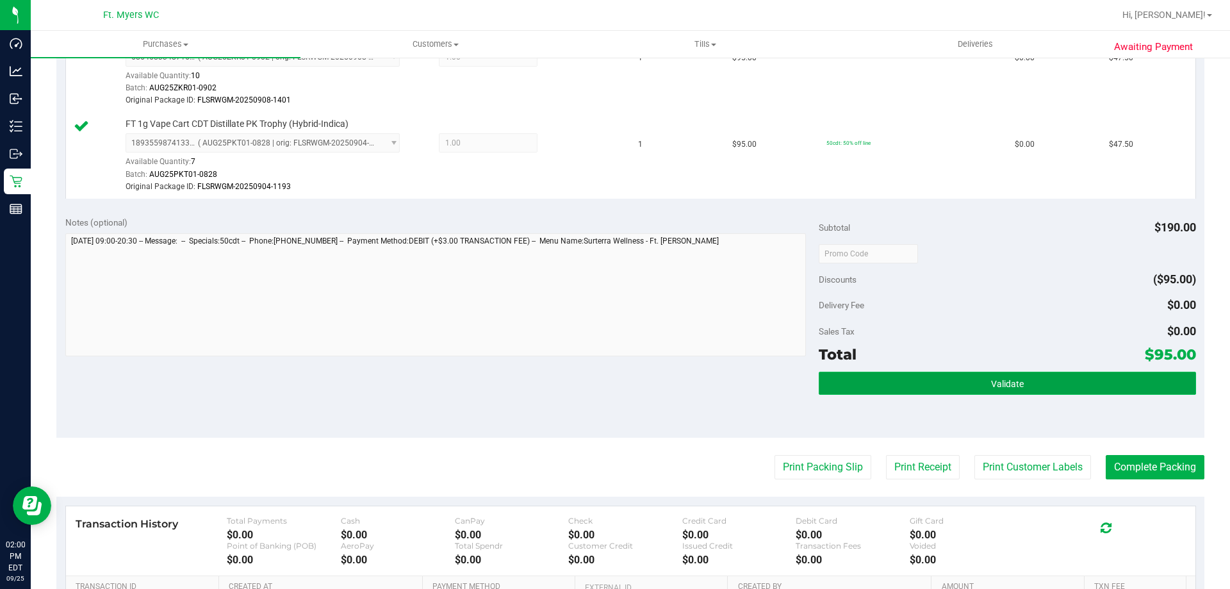
click at [1003, 383] on span "Validate" at bounding box center [1007, 384] width 33 height 10
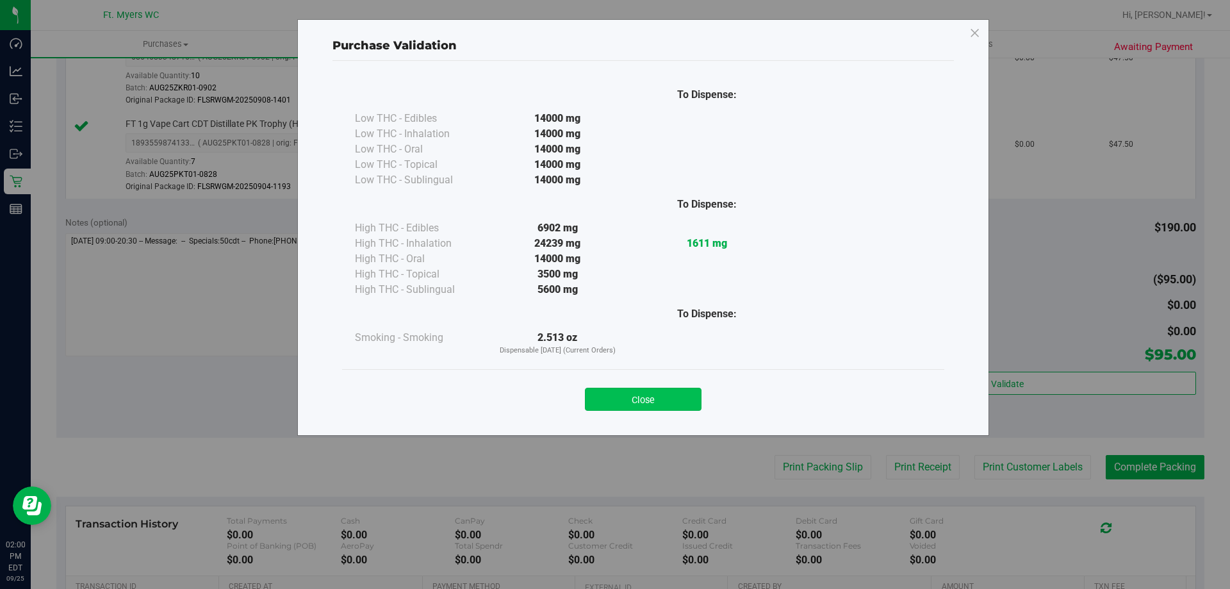
click at [654, 396] on button "Close" at bounding box center [643, 399] width 117 height 23
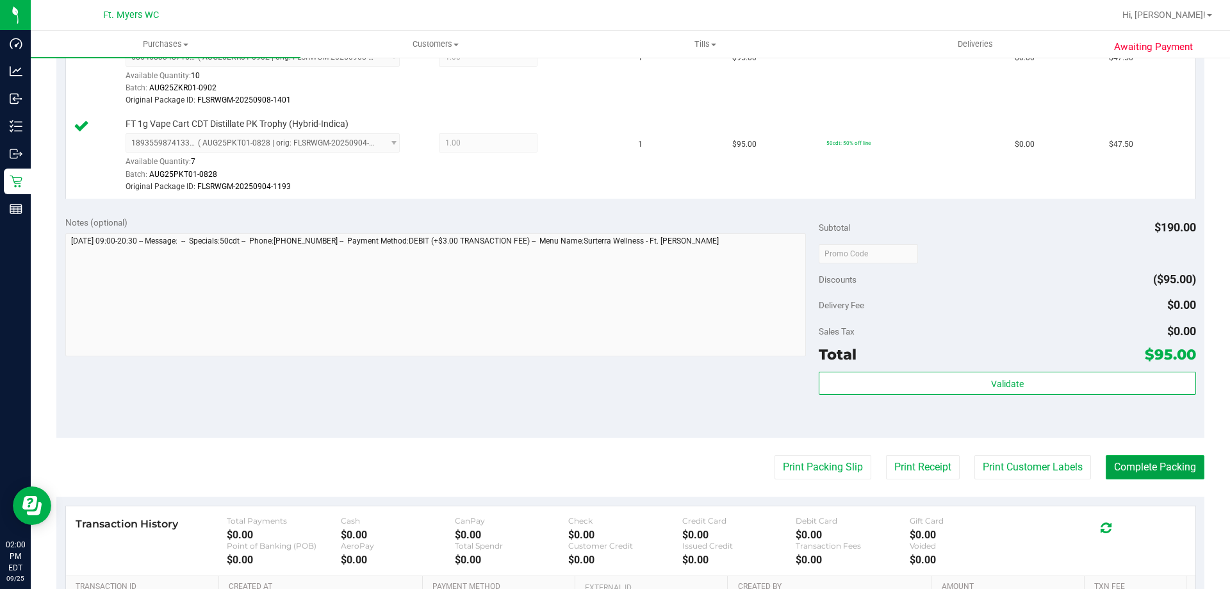
click at [1139, 464] on button "Complete Packing" at bounding box center [1155, 467] width 99 height 24
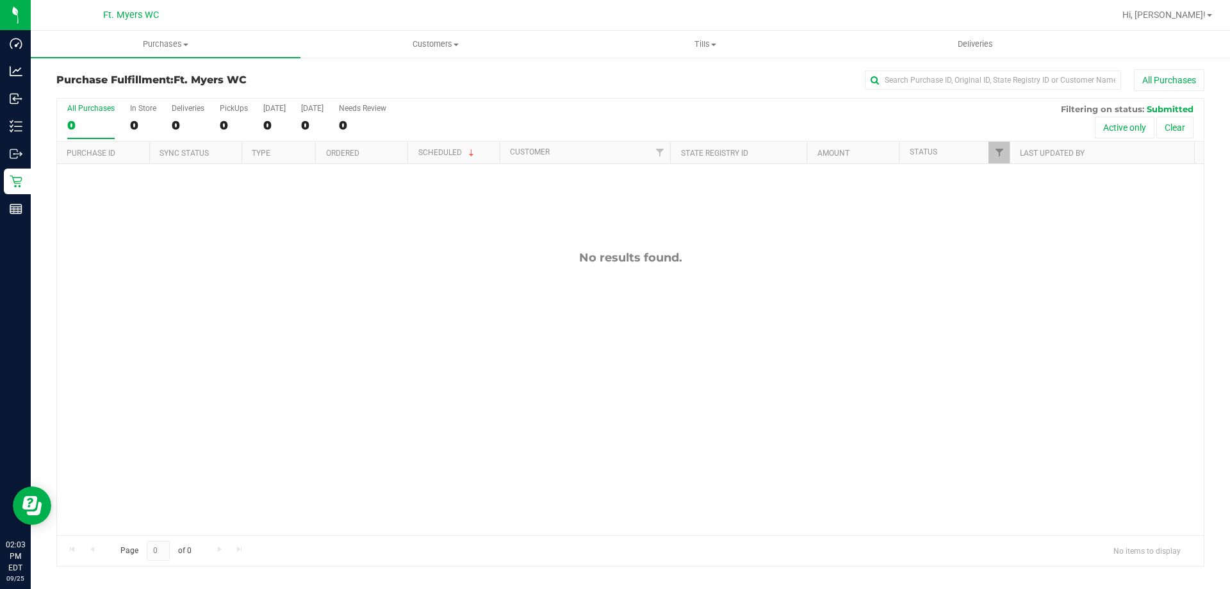
click at [436, 202] on div "No results found." at bounding box center [630, 392] width 1147 height 457
click at [171, 44] on span "Purchases" at bounding box center [166, 44] width 270 height 12
click at [81, 95] on span "Fulfillment" at bounding box center [70, 92] width 79 height 11
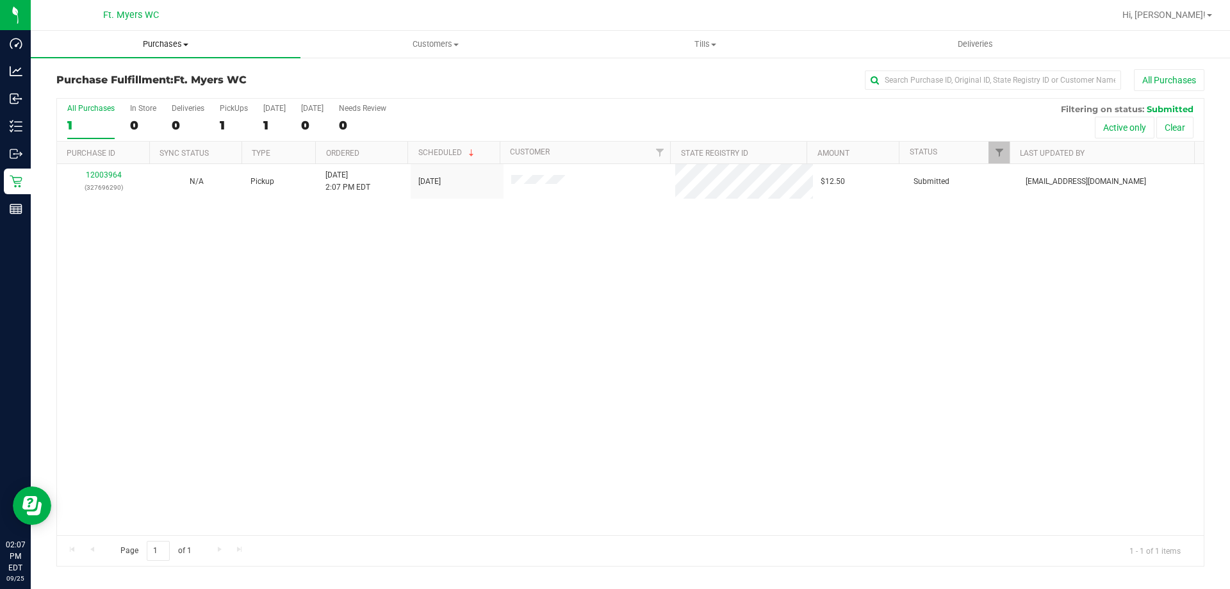
click at [176, 46] on span "Purchases" at bounding box center [166, 44] width 270 height 12
click at [101, 79] on span "Summary of purchases" at bounding box center [96, 77] width 131 height 11
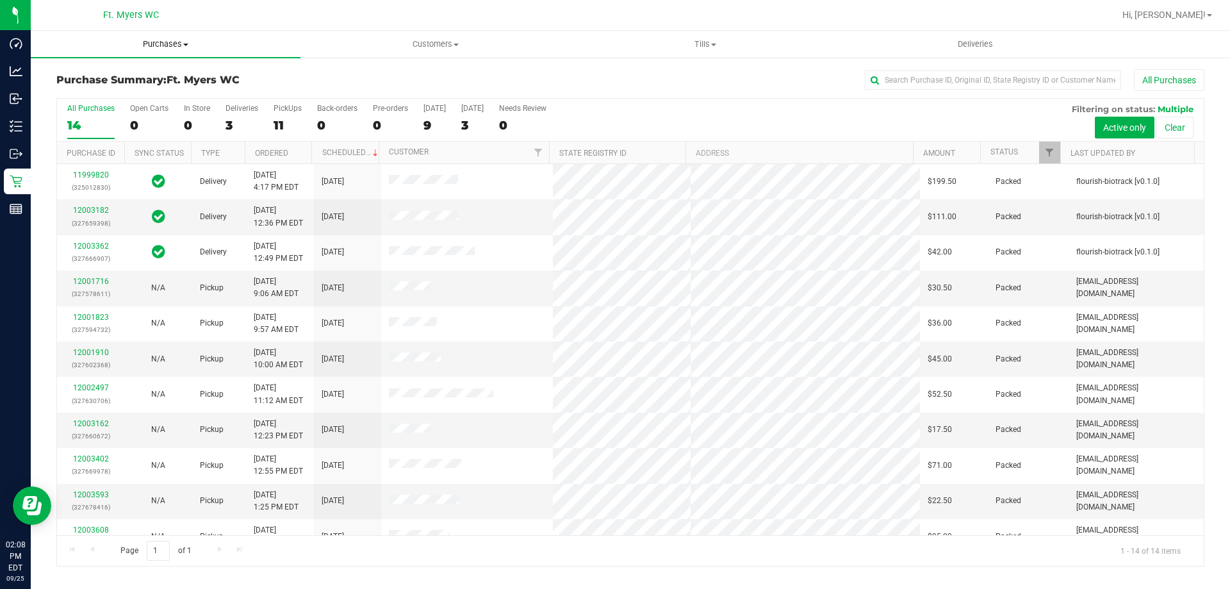
click at [158, 40] on span "Purchases" at bounding box center [166, 44] width 270 height 12
click at [109, 108] on span "All purchases" at bounding box center [76, 107] width 91 height 11
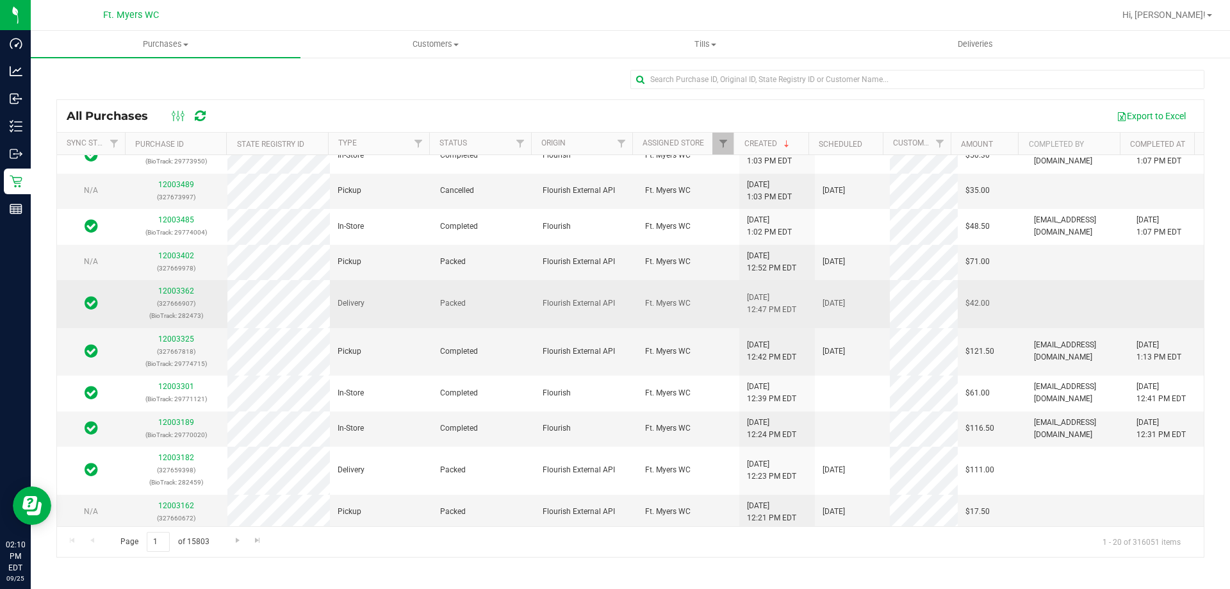
scroll to position [388, 0]
